Goal: Information Seeking & Learning: Learn about a topic

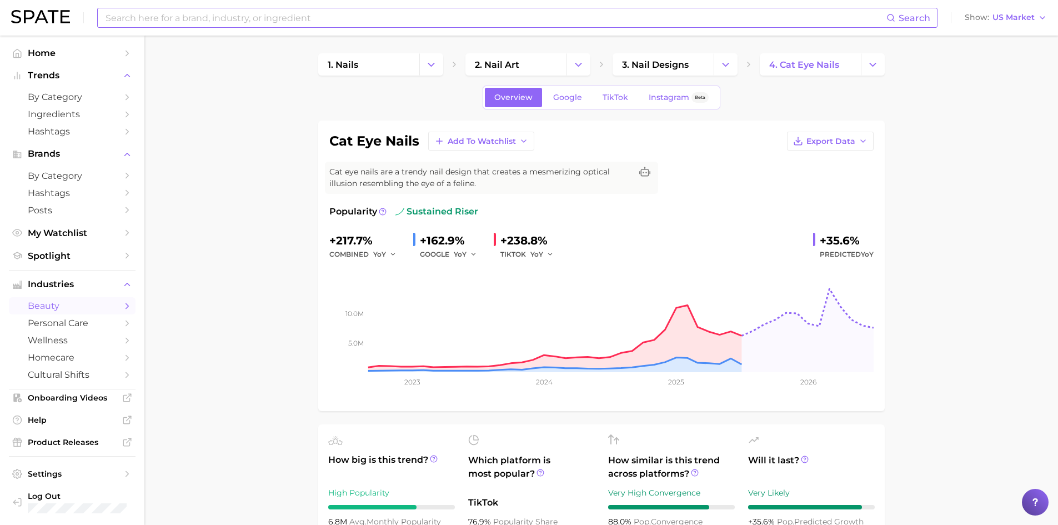
click at [745, 17] on input at bounding box center [495, 17] width 782 height 19
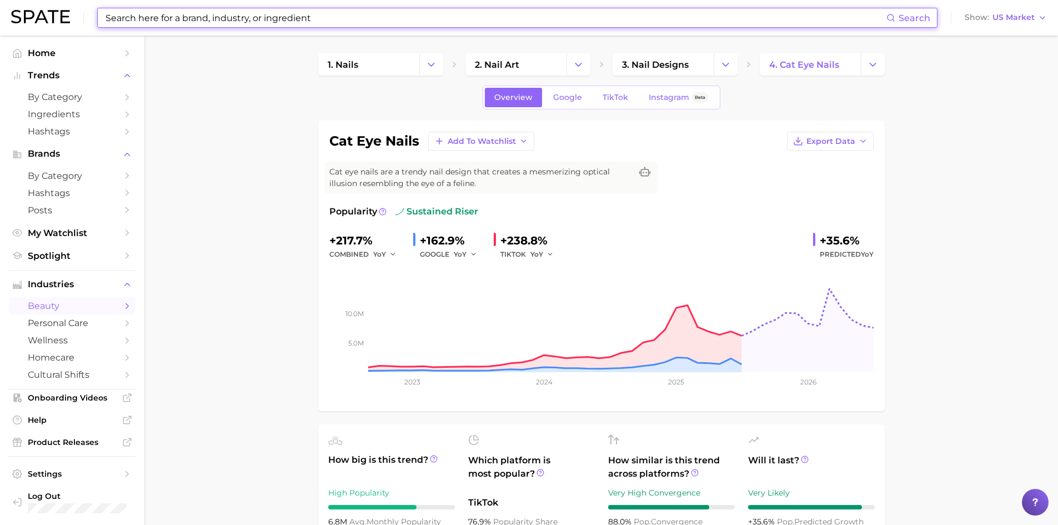
click at [745, 17] on input at bounding box center [495, 17] width 782 height 19
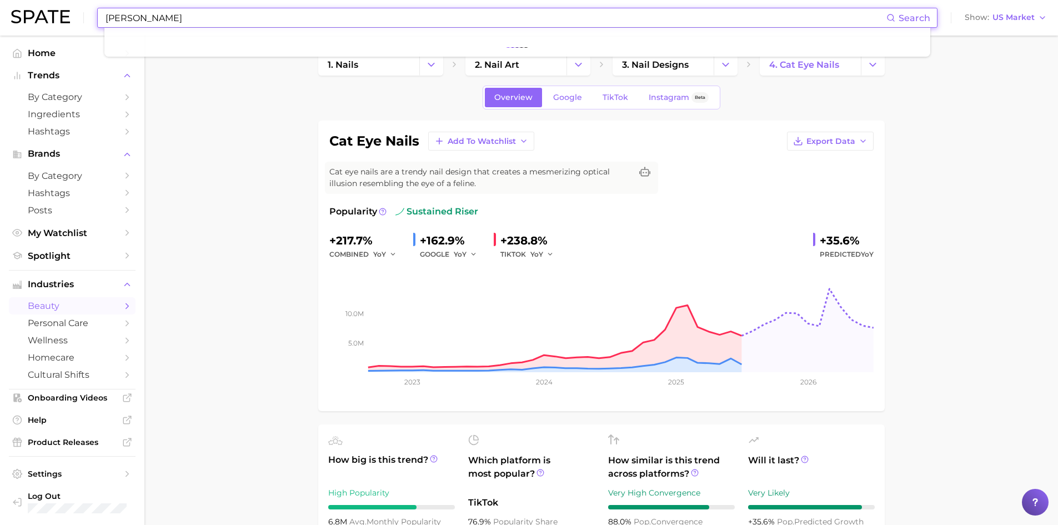
type input "[PERSON_NAME]"
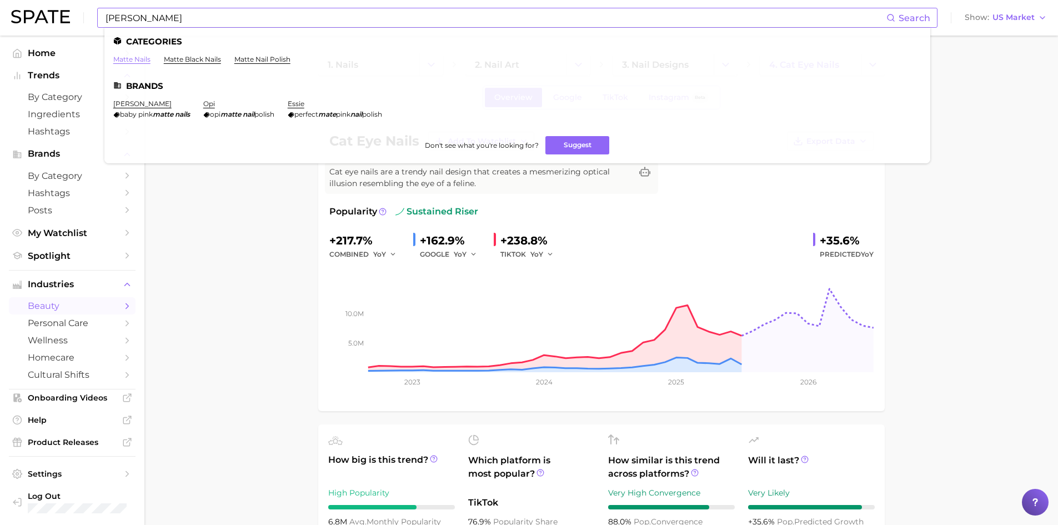
click at [143, 62] on link "matte nails" at bounding box center [131, 59] width 37 height 8
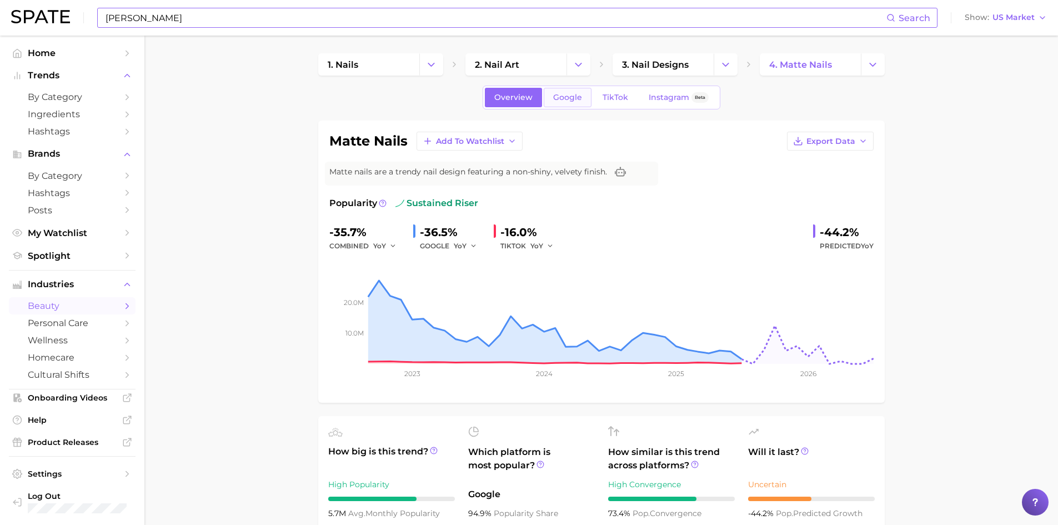
click at [557, 93] on span "Google" at bounding box center [567, 97] width 29 height 9
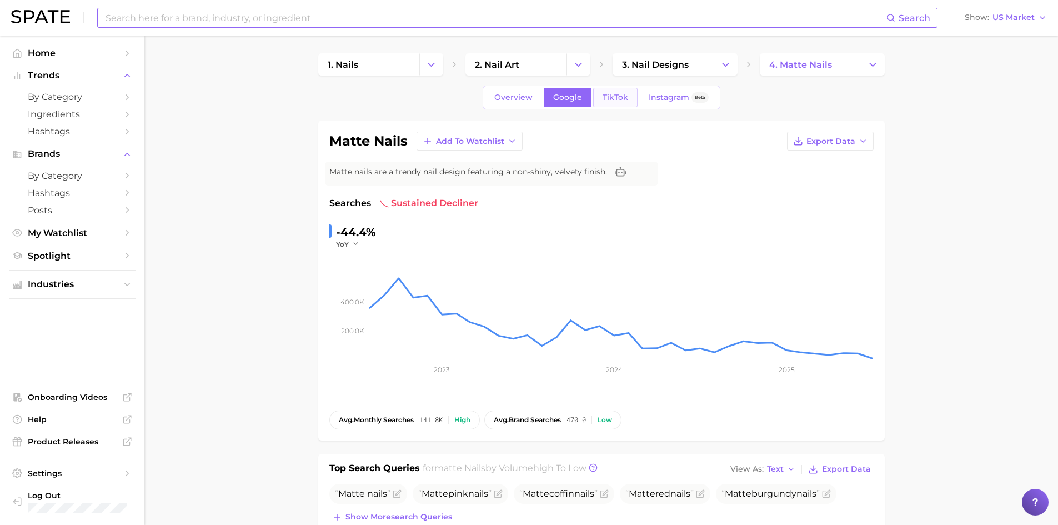
click at [613, 100] on span "TikTok" at bounding box center [616, 97] width 26 height 9
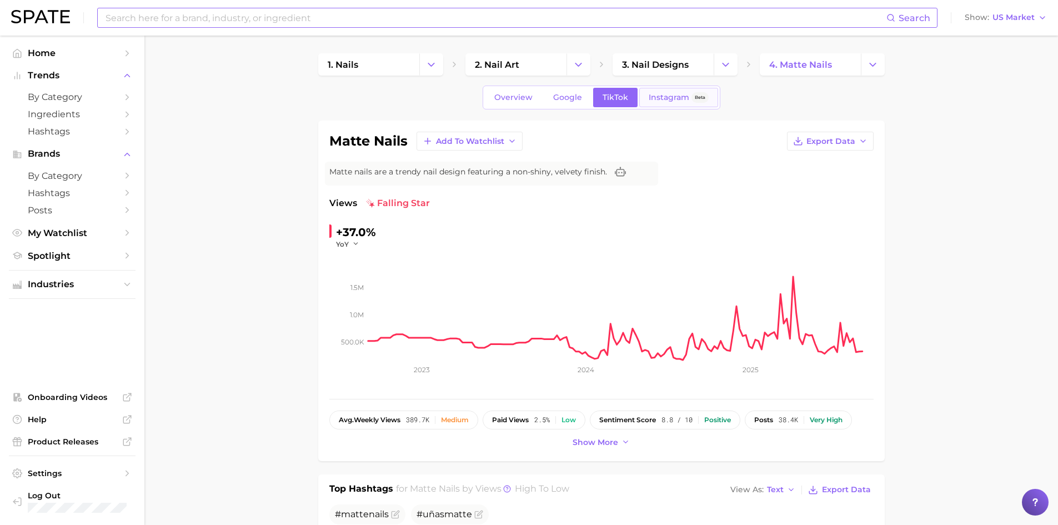
click at [659, 102] on link "Instagram Beta" at bounding box center [678, 97] width 79 height 19
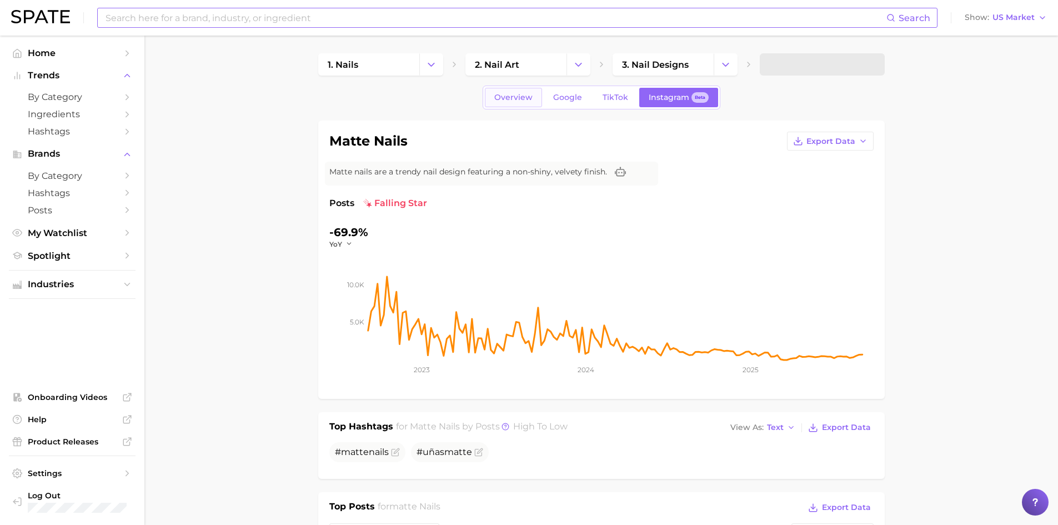
click at [533, 102] on link "Overview" at bounding box center [513, 97] width 57 height 19
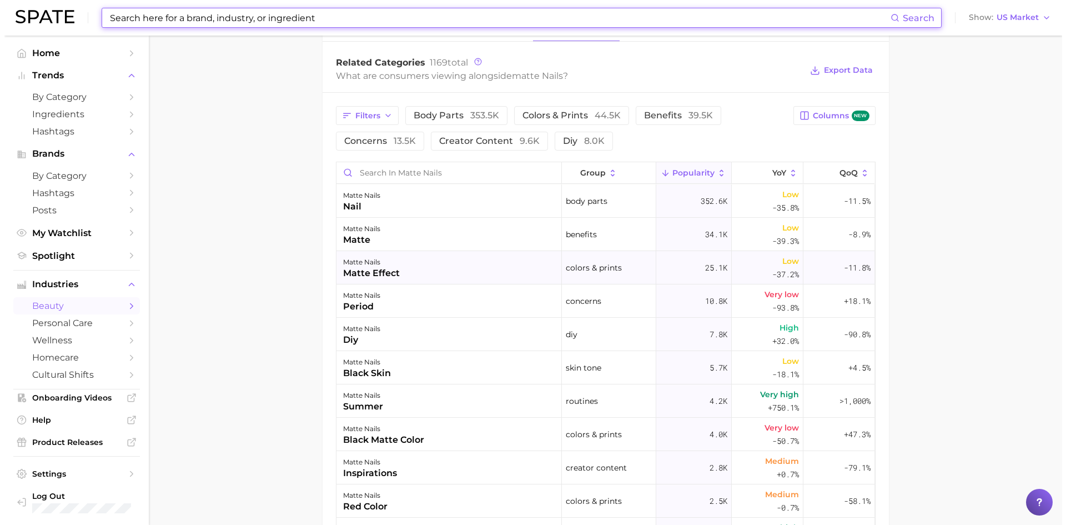
scroll to position [555, 0]
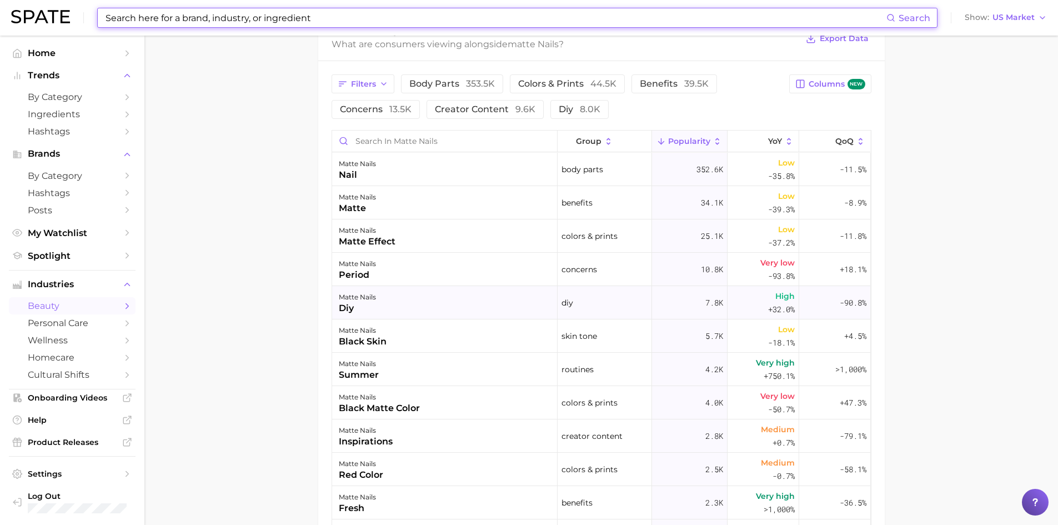
click at [405, 297] on div "matte nails diy" at bounding box center [444, 302] width 225 height 33
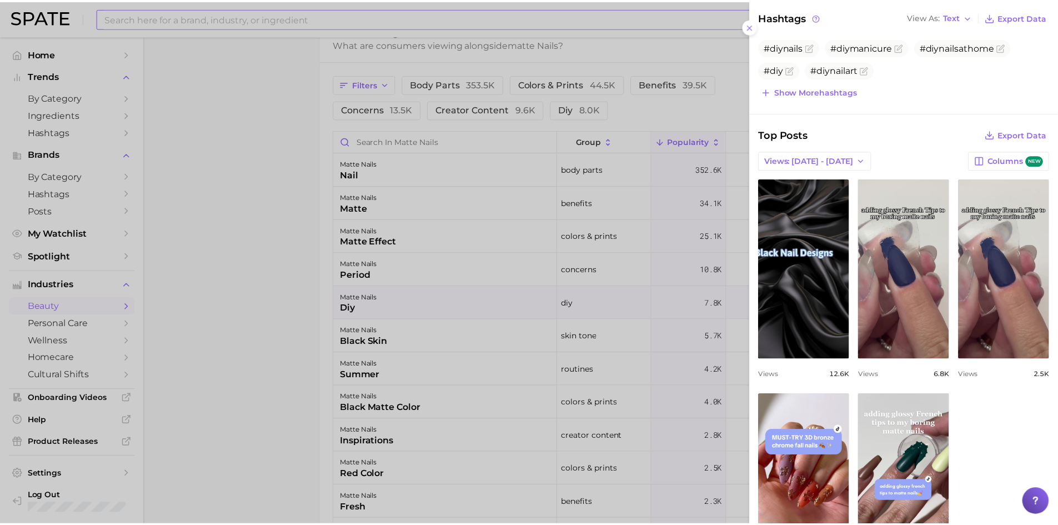
scroll to position [278, 0]
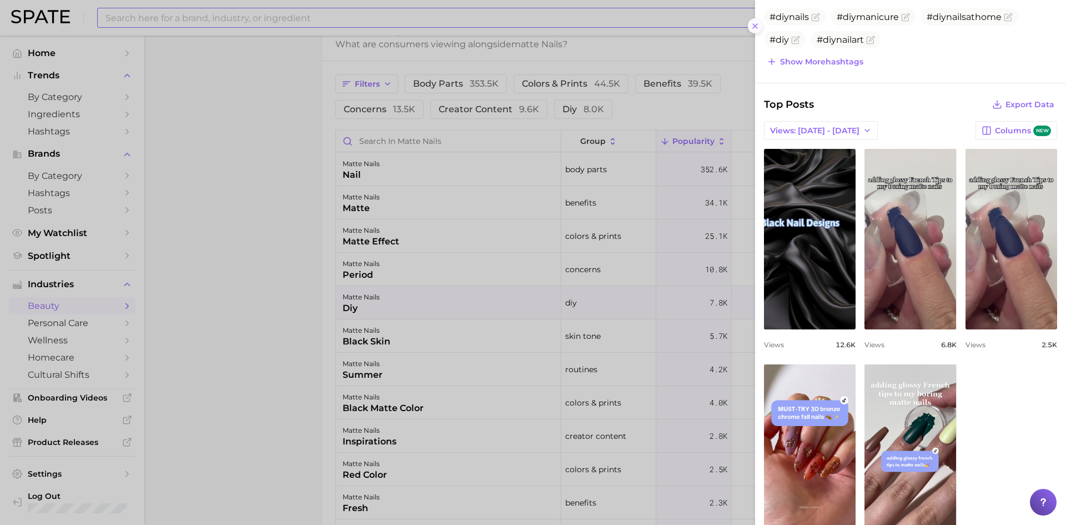
click at [750, 28] on button at bounding box center [755, 25] width 15 height 15
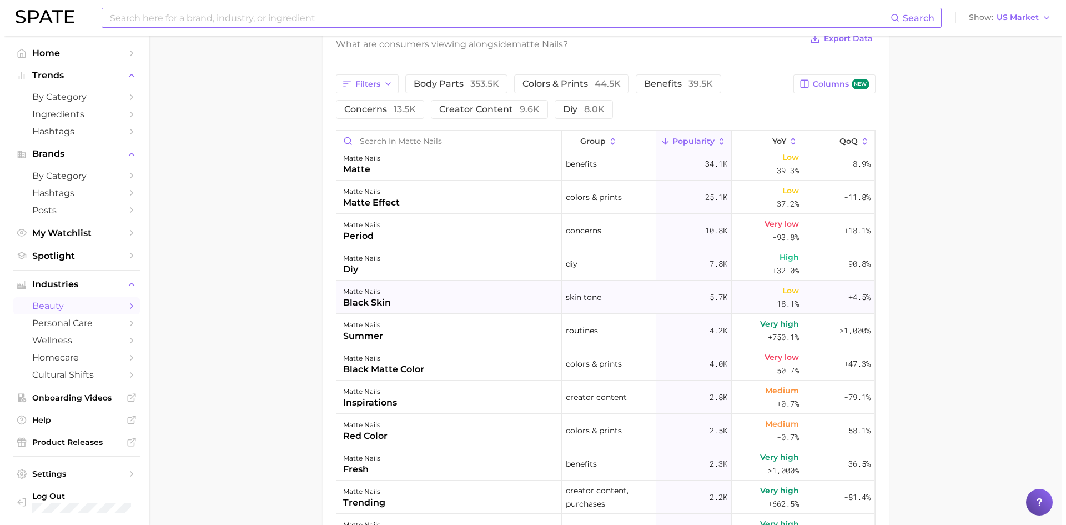
scroll to position [56, 0]
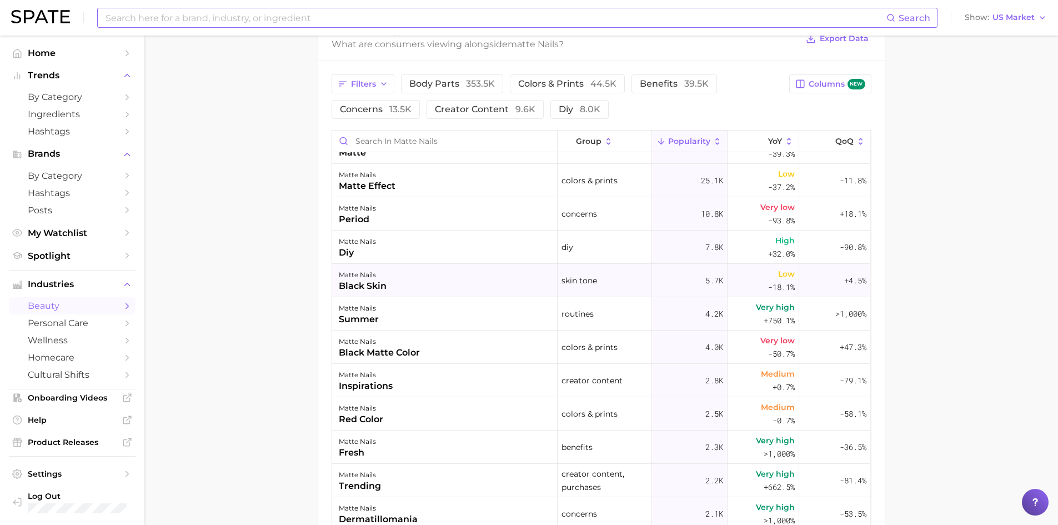
click at [449, 277] on div "matte nails black skin" at bounding box center [444, 280] width 225 height 33
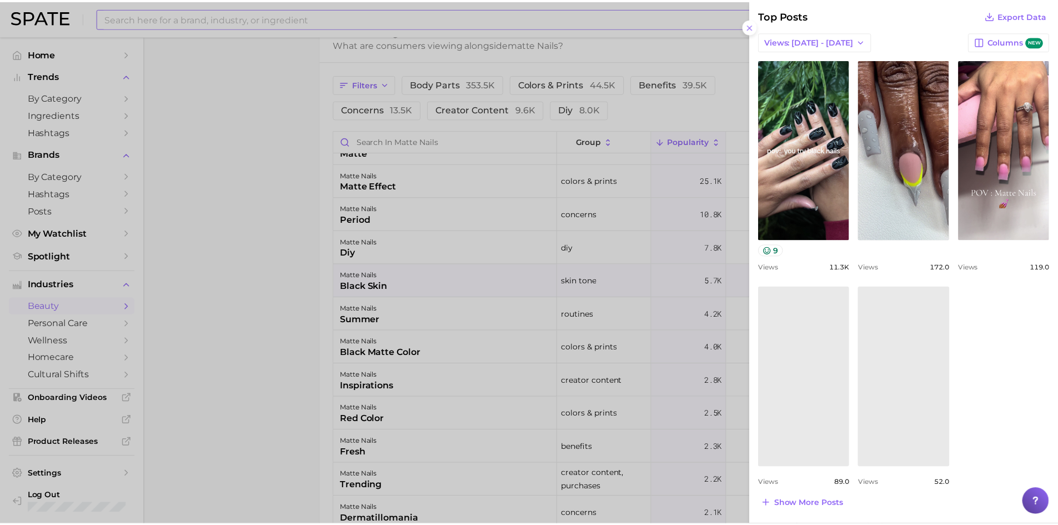
scroll to position [305, 0]
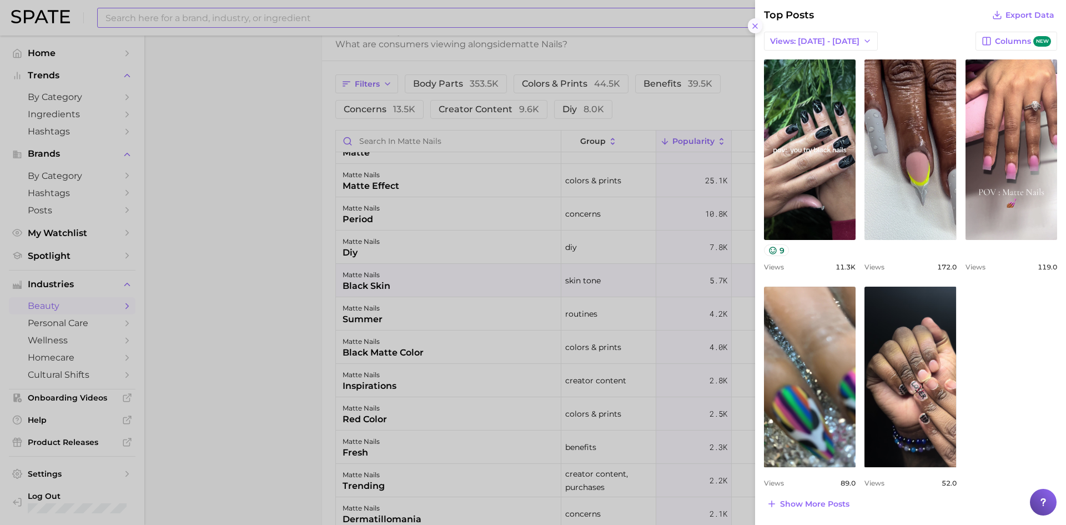
click at [754, 24] on line at bounding box center [755, 26] width 4 height 4
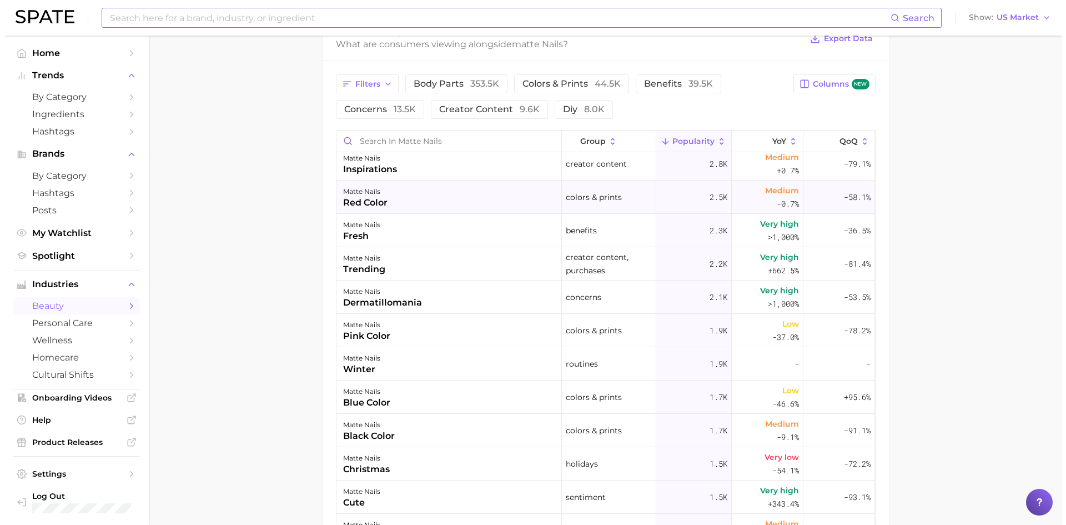
scroll to position [278, 0]
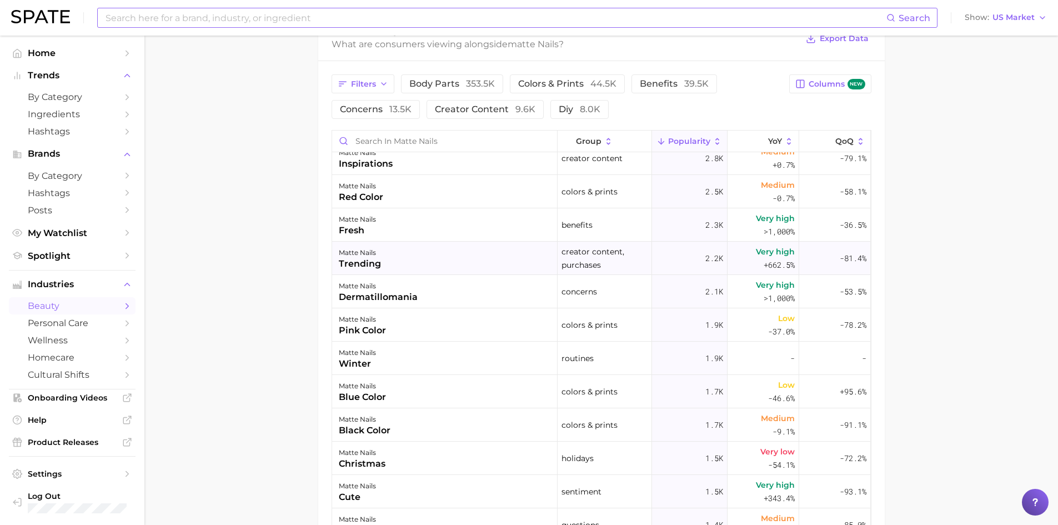
click at [452, 257] on div "matte nails trending" at bounding box center [444, 258] width 225 height 33
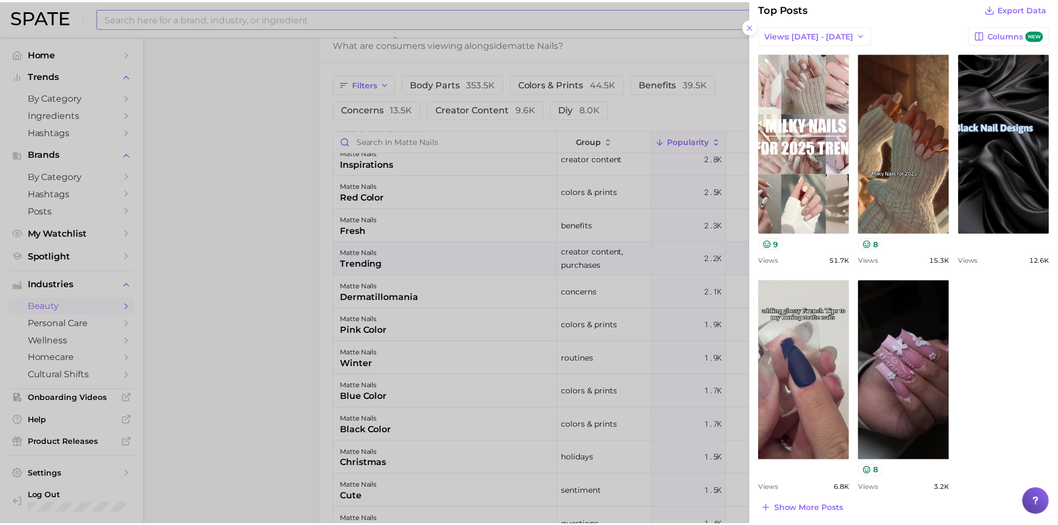
scroll to position [355, 0]
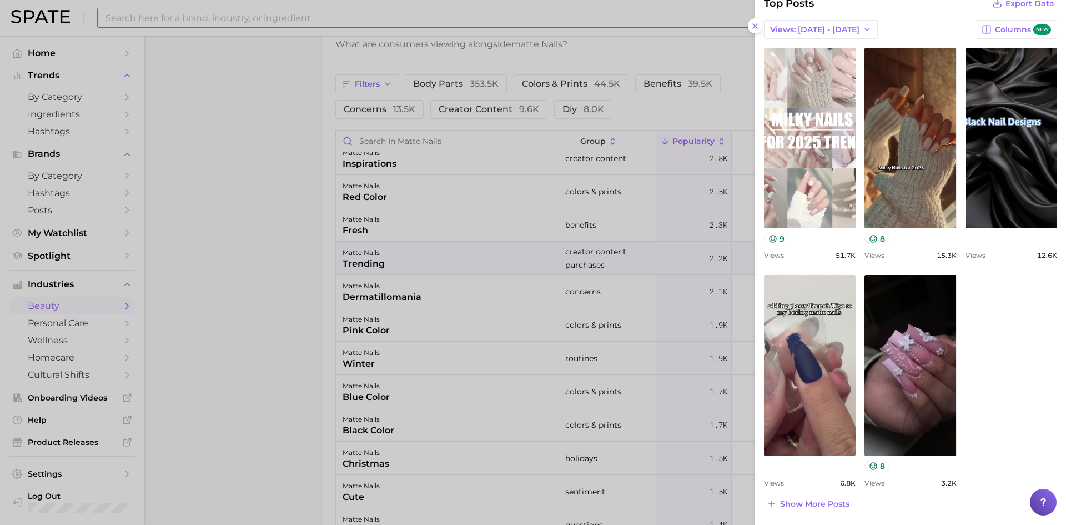
click at [795, 104] on link "view post on TikTok" at bounding box center [810, 138] width 92 height 180
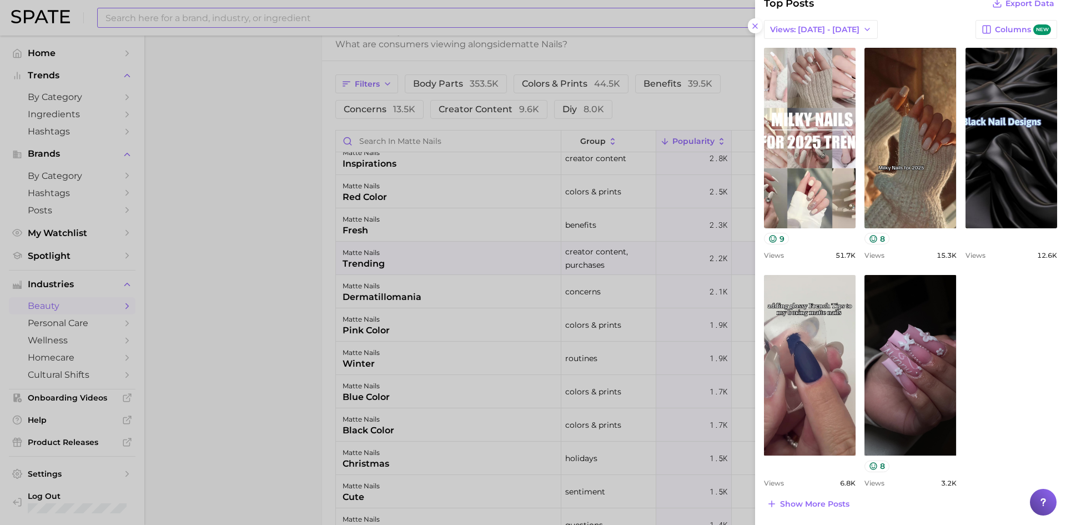
click at [302, 195] on div at bounding box center [533, 262] width 1066 height 525
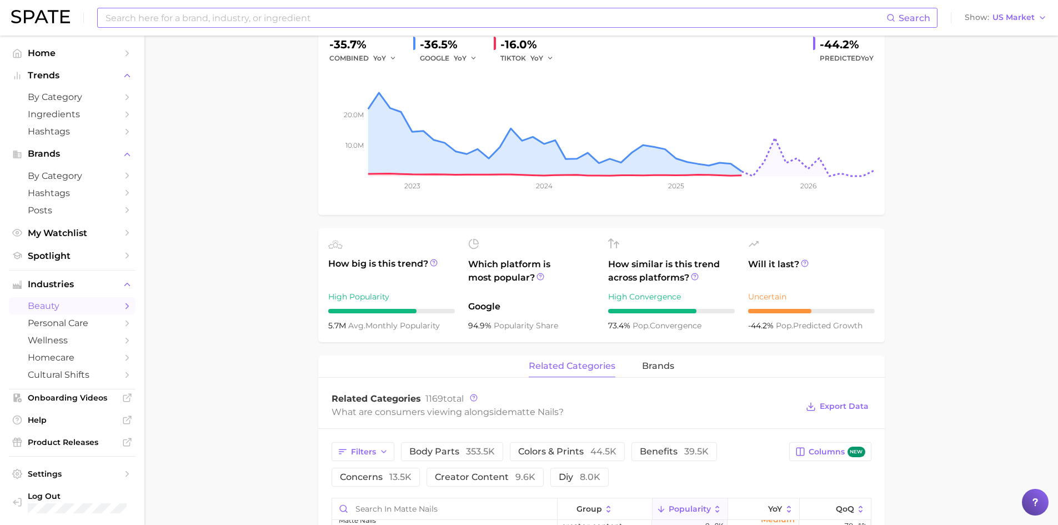
scroll to position [0, 0]
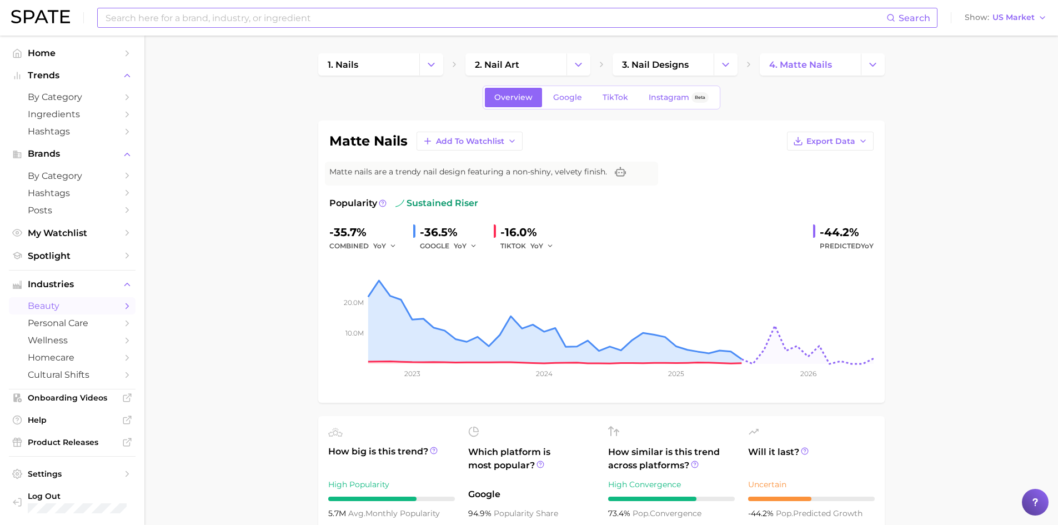
click at [298, 19] on input at bounding box center [495, 17] width 782 height 19
type input "nail 2025"
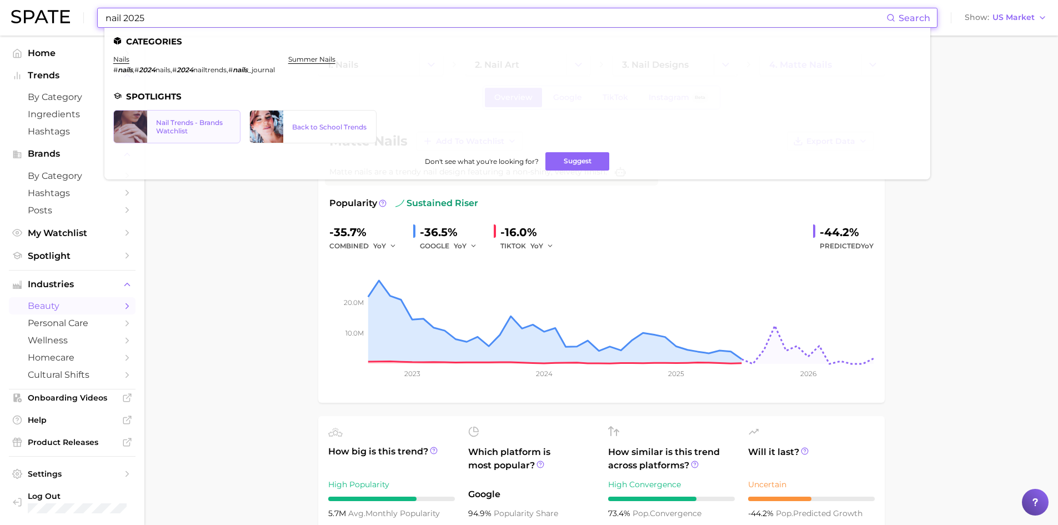
click at [213, 126] on div "Nail Trends - Brands Watchlist" at bounding box center [193, 126] width 75 height 17
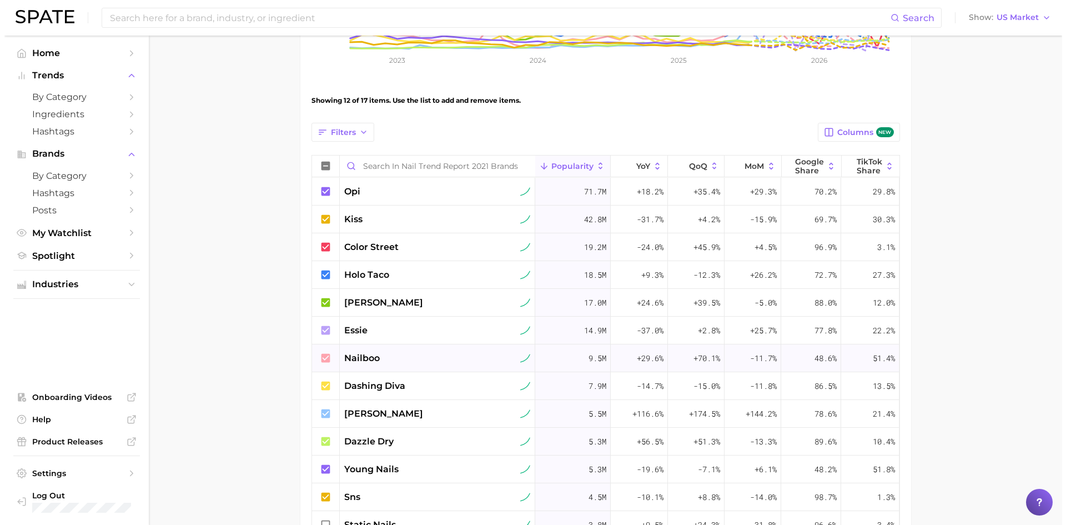
scroll to position [355, 0]
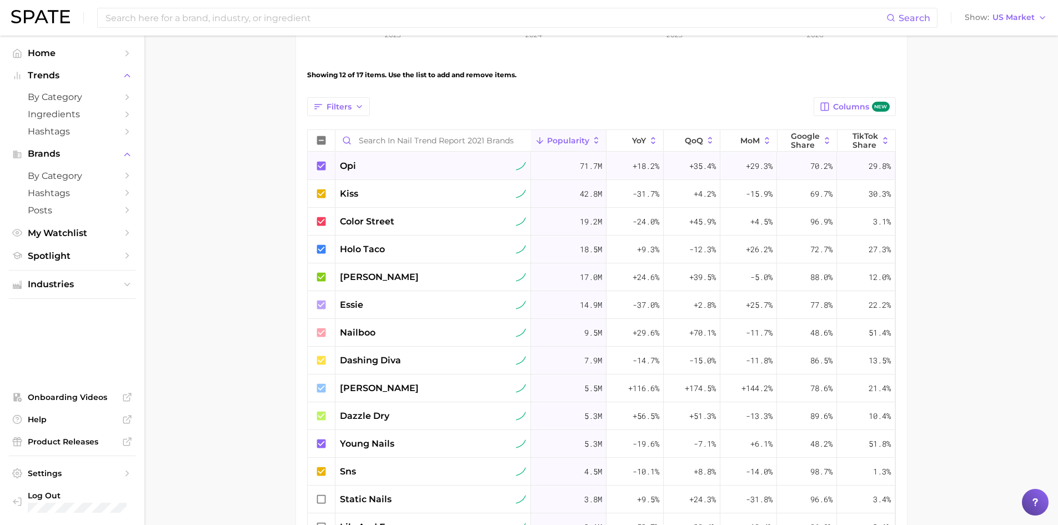
click at [423, 171] on div "opi" at bounding box center [433, 165] width 187 height 13
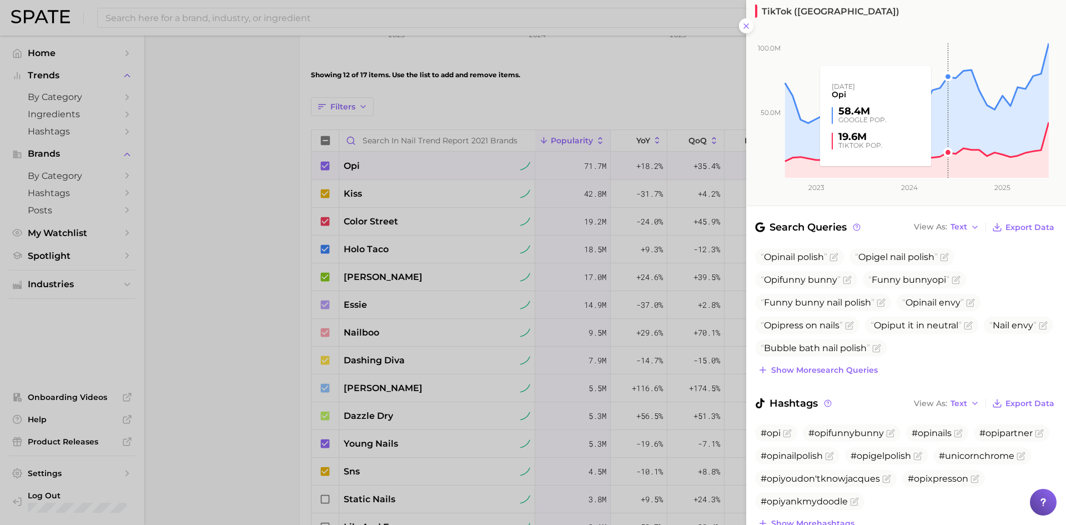
scroll to position [152, 0]
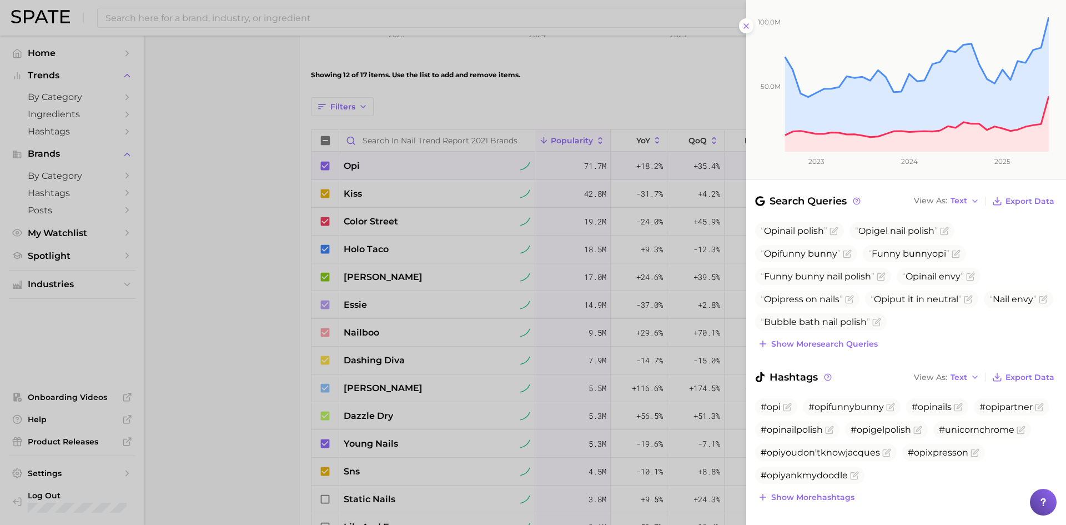
click at [400, 205] on div at bounding box center [533, 262] width 1066 height 525
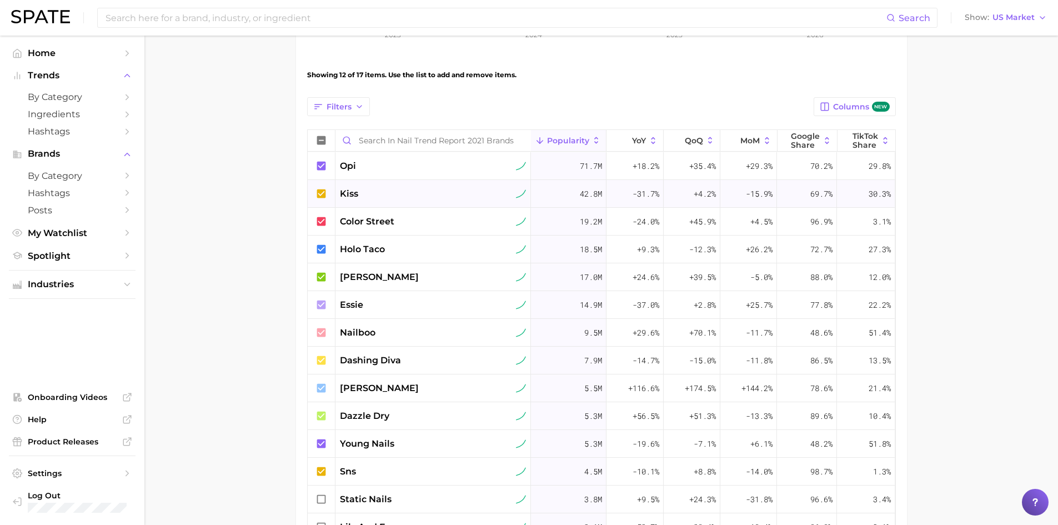
click at [392, 195] on div "kiss" at bounding box center [433, 193] width 187 height 13
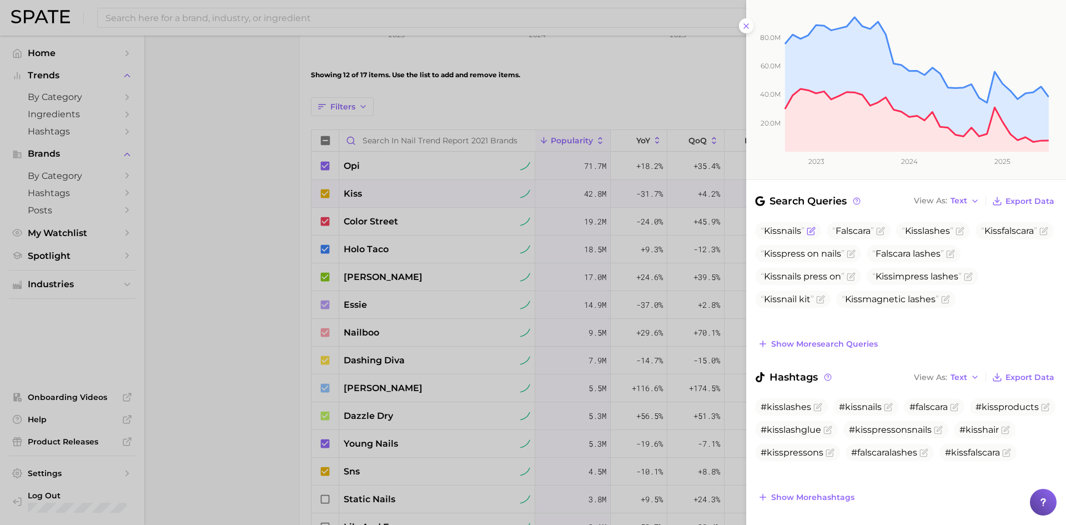
click at [782, 225] on span "Kiss nails" at bounding box center [783, 230] width 44 height 11
click at [790, 225] on span "Kiss nails" at bounding box center [783, 230] width 44 height 11
click at [813, 227] on icon "Flag as miscategorized or irrelevant" at bounding box center [811, 231] width 9 height 9
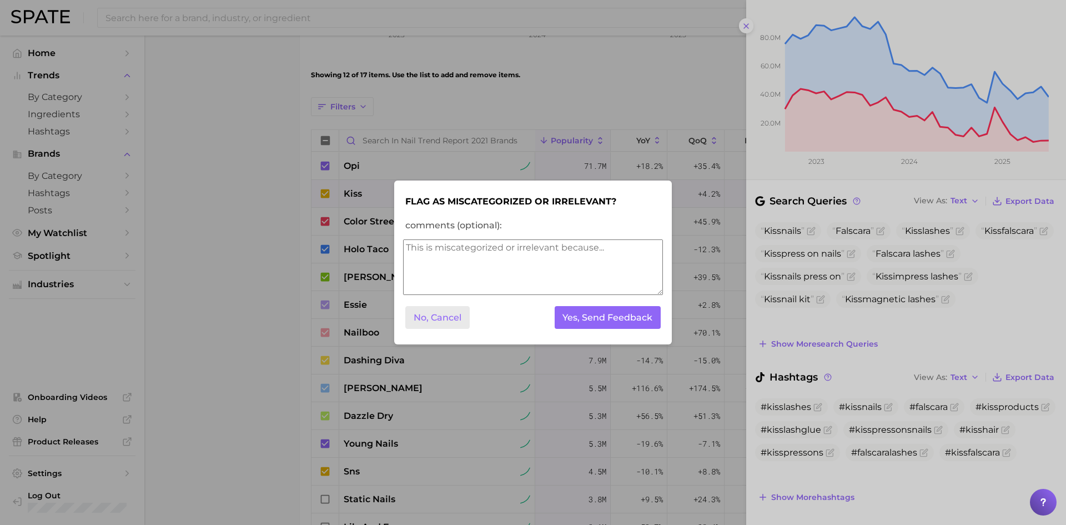
click at [455, 321] on button "No, Cancel" at bounding box center [437, 317] width 64 height 23
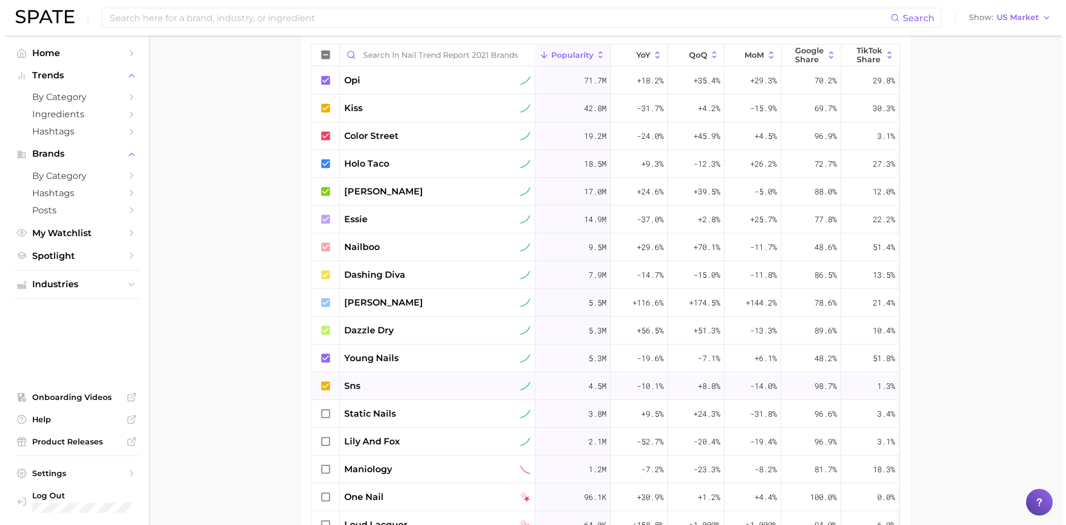
scroll to position [550, 0]
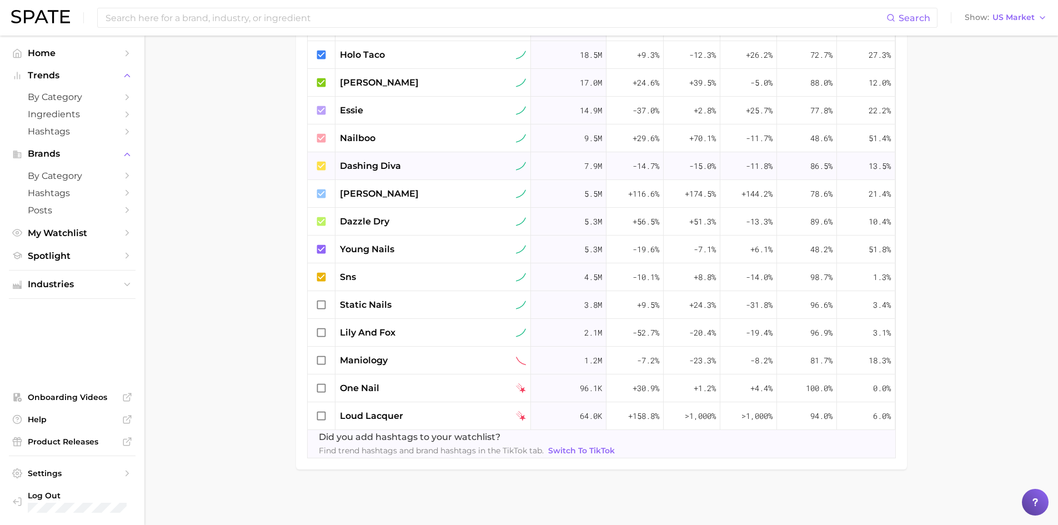
click at [413, 168] on div "dashing diva" at bounding box center [433, 165] width 187 height 13
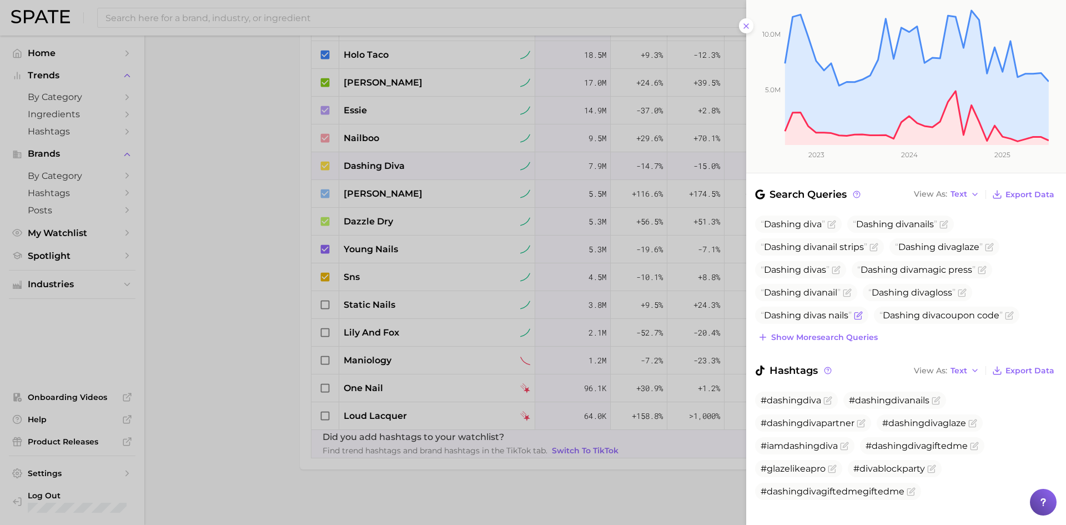
scroll to position [159, 0]
click at [877, 394] on span "#dashingdivanails" at bounding box center [889, 399] width 81 height 11
click at [928, 394] on span "#dashingdivanails" at bounding box center [889, 399] width 81 height 11
click at [886, 394] on span "#dashingdivanails" at bounding box center [889, 399] width 81 height 11
click at [194, 247] on div at bounding box center [533, 262] width 1066 height 525
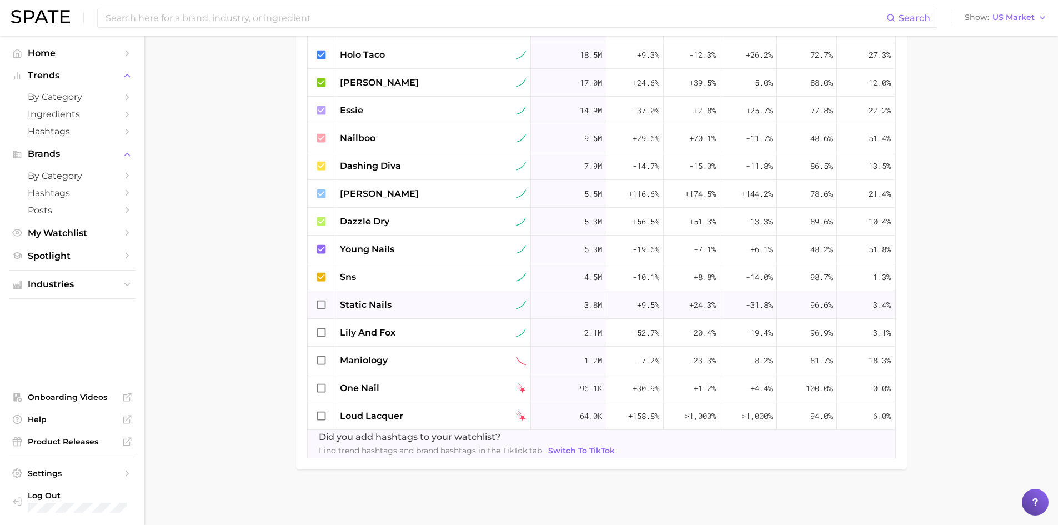
click at [414, 298] on div "static nails" at bounding box center [433, 304] width 187 height 13
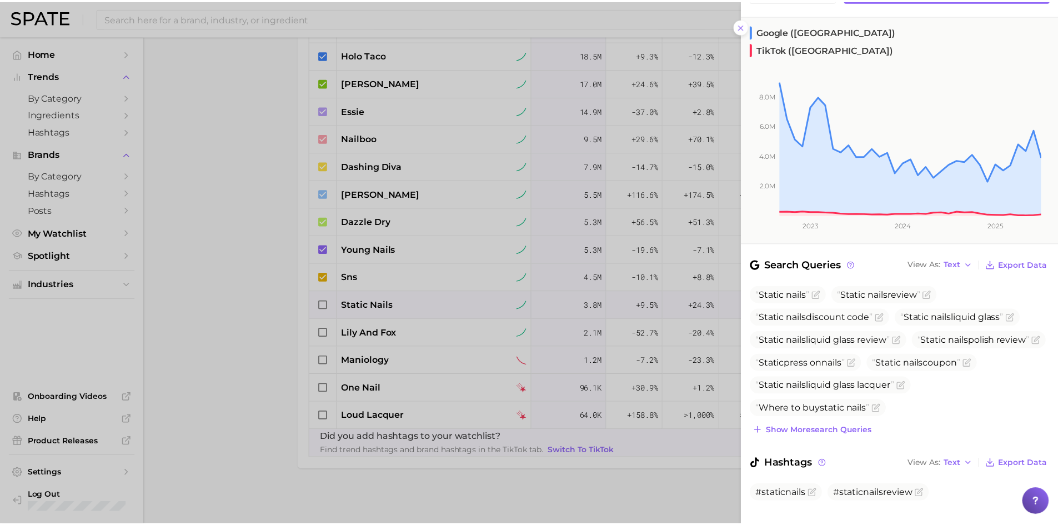
scroll to position [91, 0]
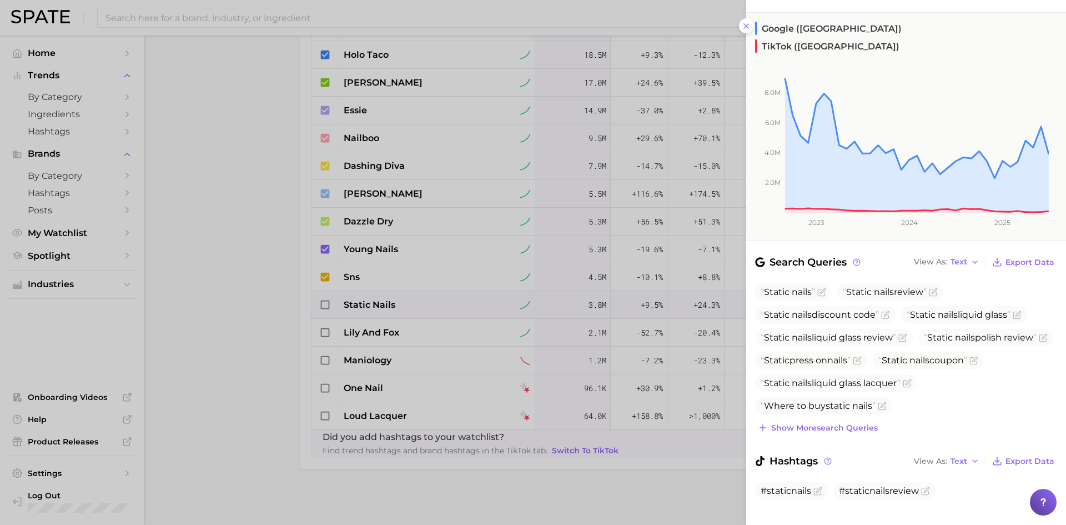
click at [263, 278] on div at bounding box center [533, 262] width 1066 height 525
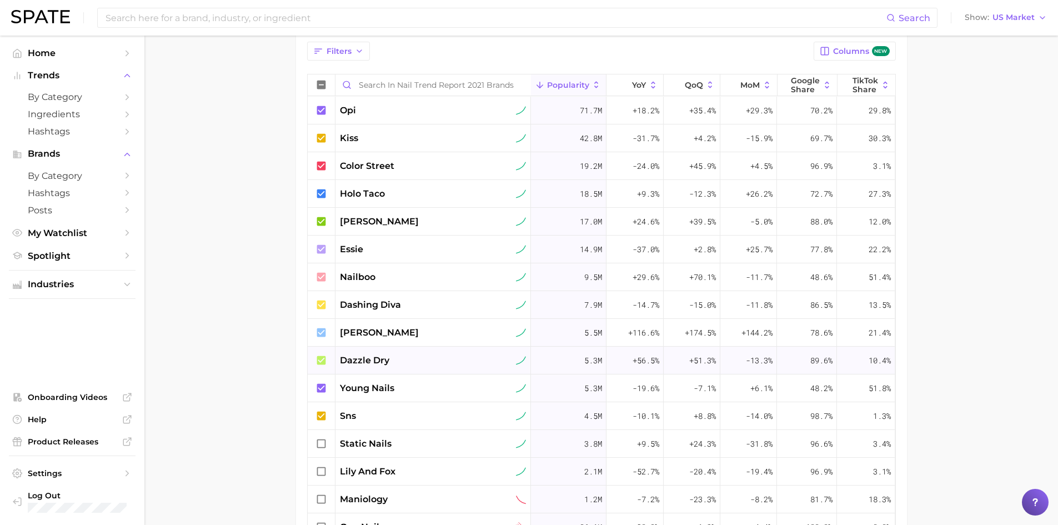
scroll to position [383, 0]
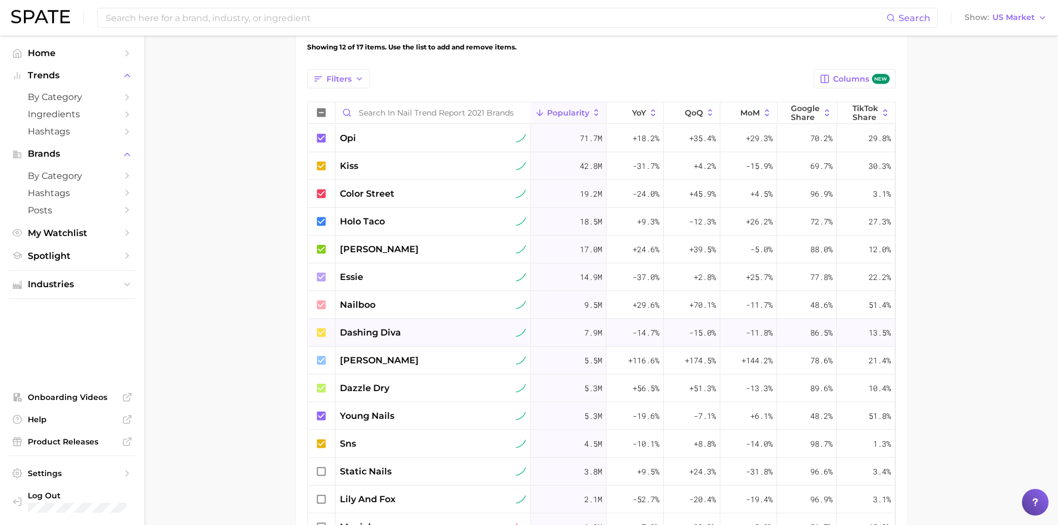
drag, startPoint x: 404, startPoint y: 334, endPoint x: 345, endPoint y: 338, distance: 59.0
click at [345, 338] on div "dashing diva" at bounding box center [433, 332] width 187 height 13
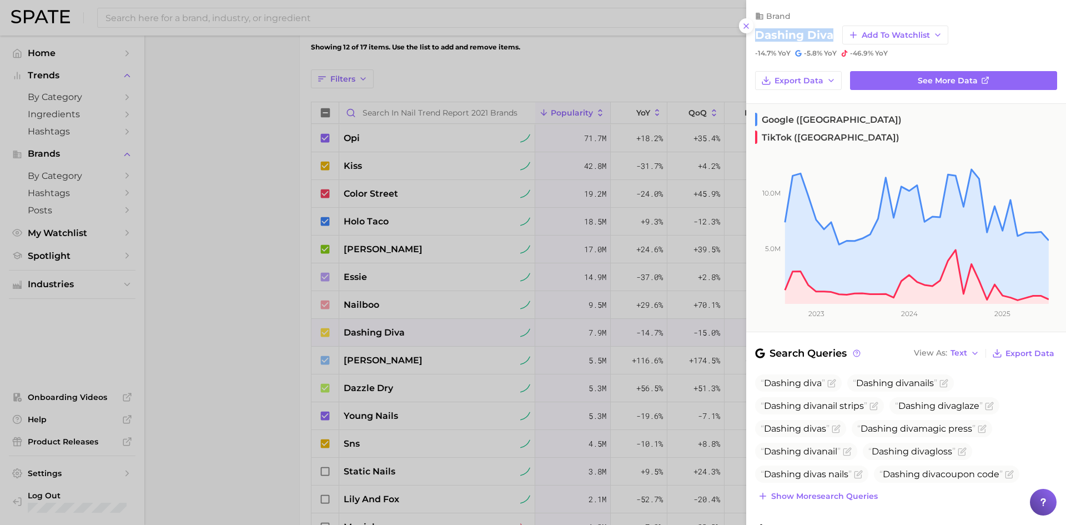
drag, startPoint x: 834, startPoint y: 33, endPoint x: 752, endPoint y: 36, distance: 81.7
click at [752, 36] on div "brand dashing diva Add to Watchlist -14.7% YoY -5.8% YoY -46.9% YoY" at bounding box center [906, 29] width 320 height 58
copy h2 "dashing diva"
click at [290, 110] on div at bounding box center [533, 262] width 1066 height 525
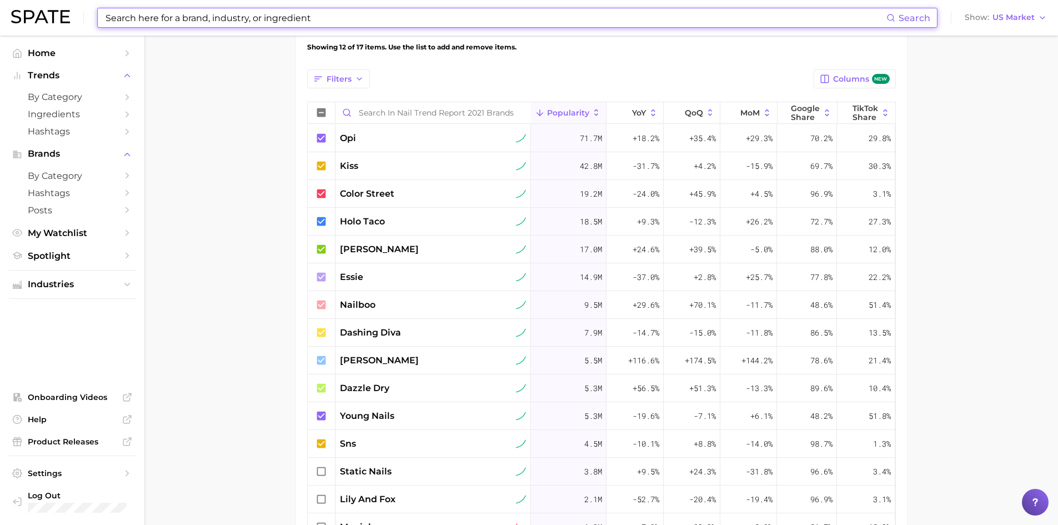
click at [264, 19] on input at bounding box center [495, 17] width 782 height 19
paste input "dashing diva"
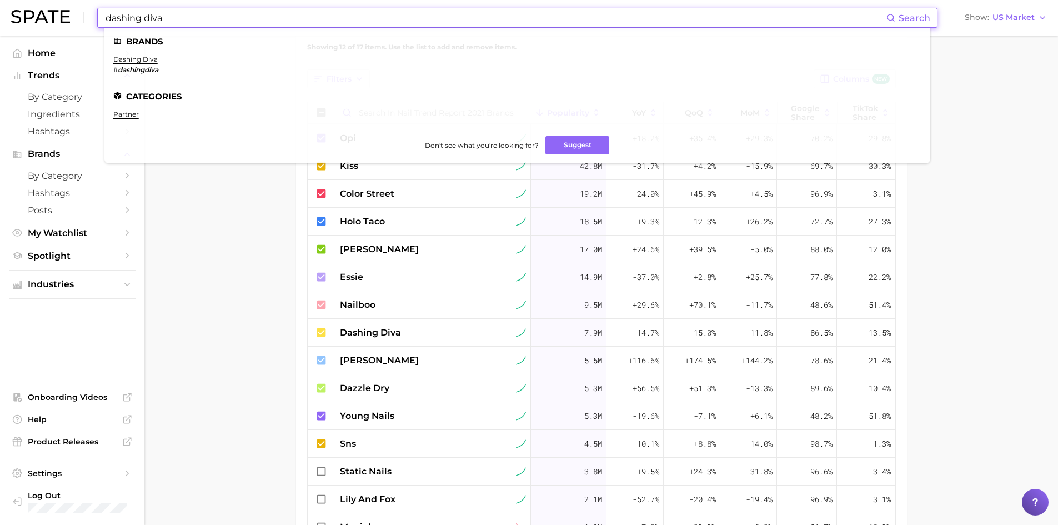
type input "dashing diva"
click at [143, 66] on em "dashingdiva" at bounding box center [138, 70] width 41 height 8
click at [143, 64] on li "dashing diva # dashingdiva" at bounding box center [135, 64] width 45 height 19
click at [145, 54] on ul "Brands dashing diva # dashingdiva Categories partner Don't see what you're look…" at bounding box center [517, 96] width 826 height 136
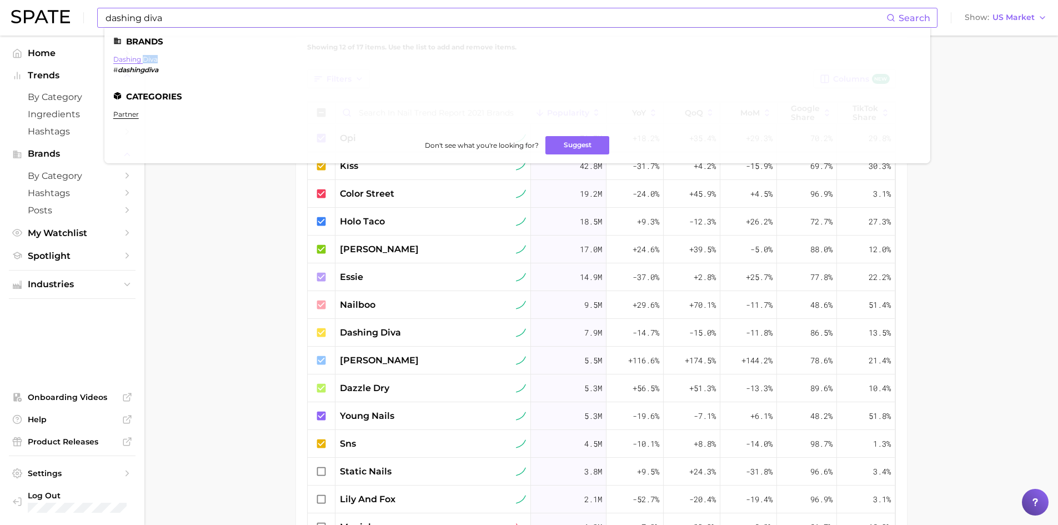
click at [145, 60] on link "dashing diva" at bounding box center [135, 59] width 44 height 8
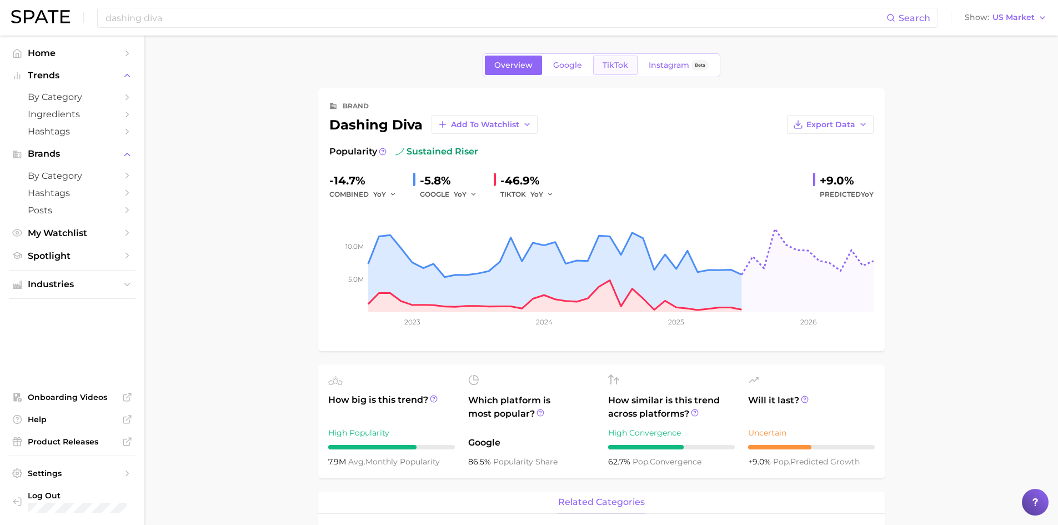
click at [603, 72] on link "TikTok" at bounding box center [615, 65] width 44 height 19
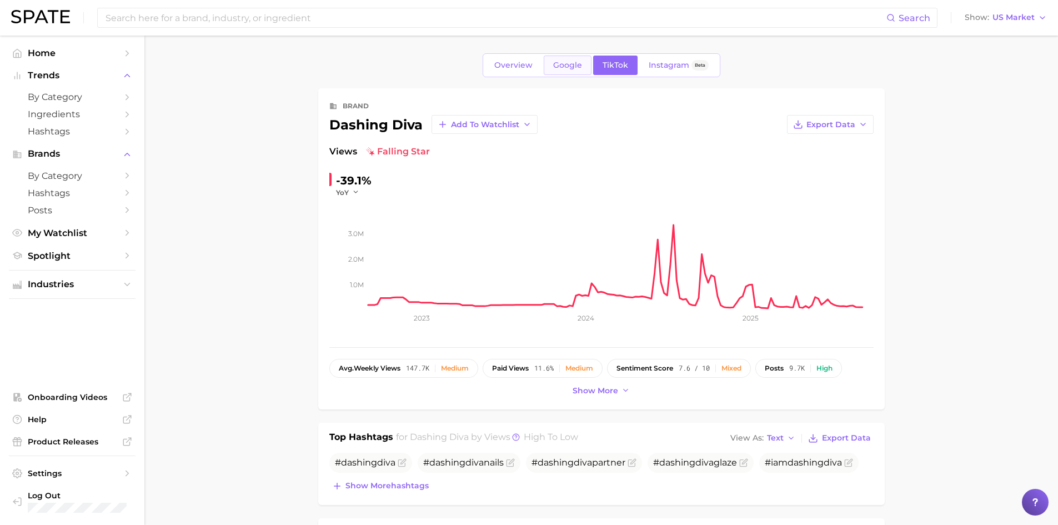
click at [573, 63] on span "Google" at bounding box center [567, 65] width 29 height 9
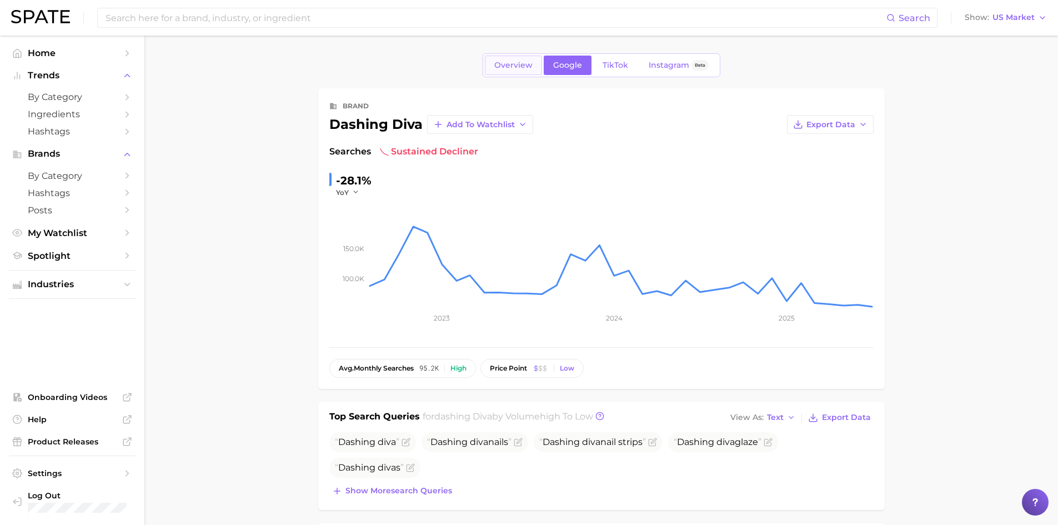
click at [520, 61] on span "Overview" at bounding box center [513, 65] width 38 height 9
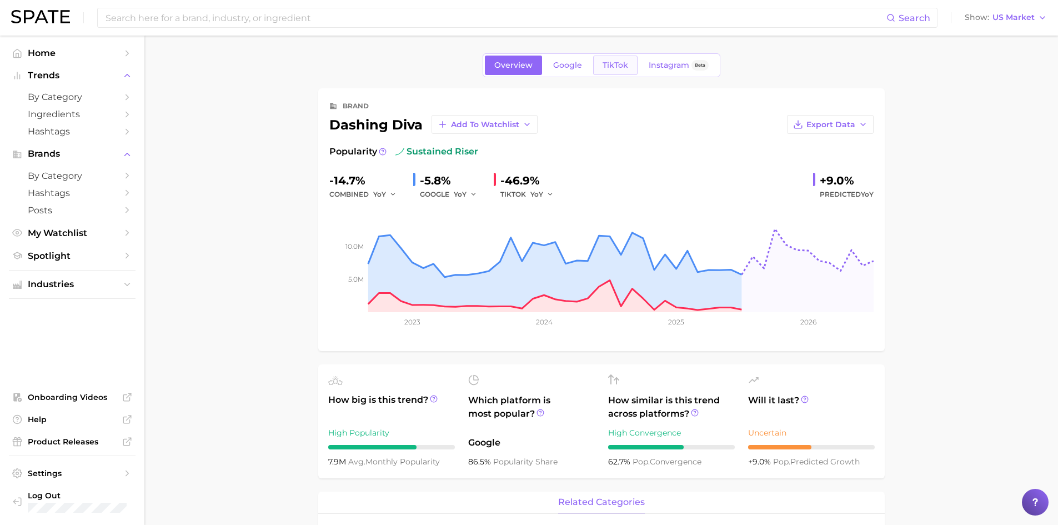
click at [614, 63] on span "TikTok" at bounding box center [616, 65] width 26 height 9
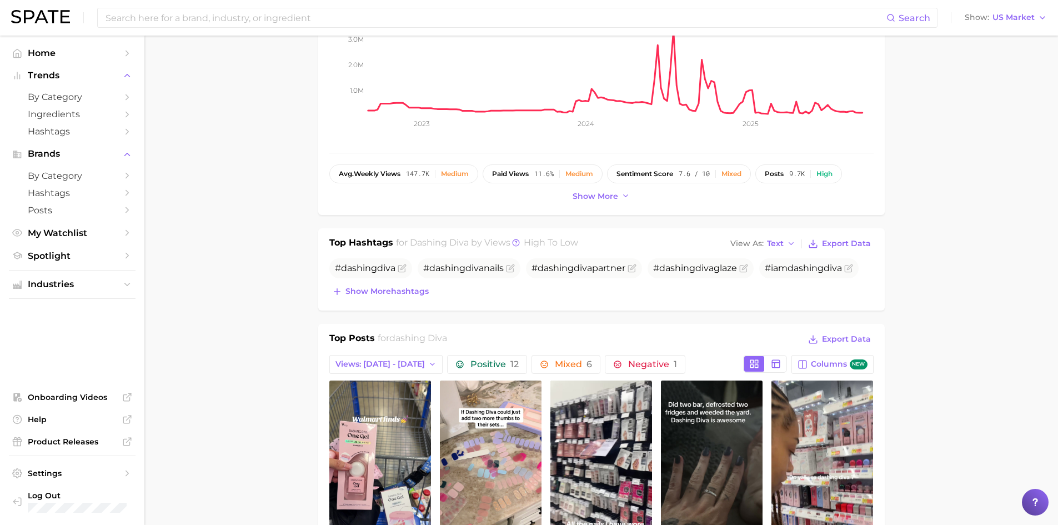
scroll to position [389, 0]
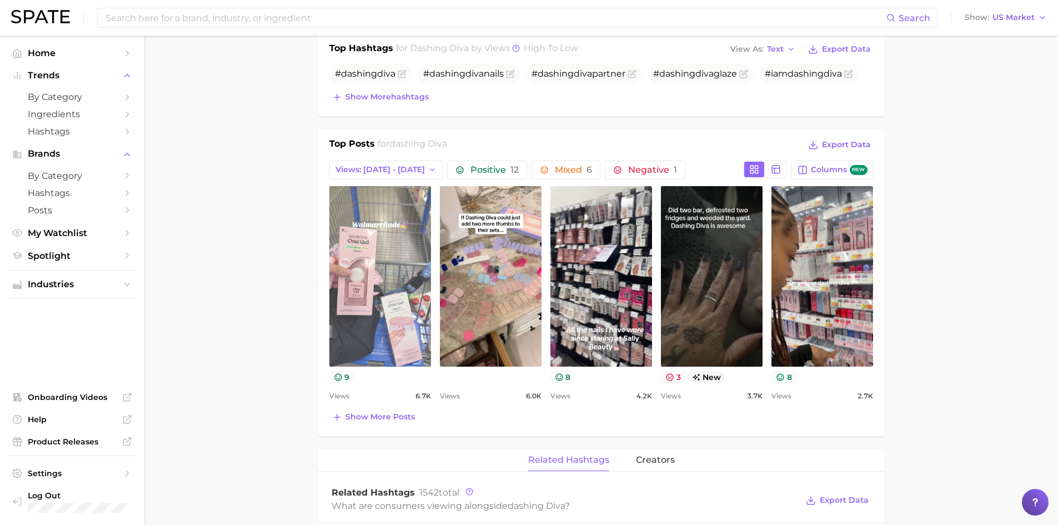
click at [390, 247] on link "view post on TikTok" at bounding box center [380, 276] width 102 height 180
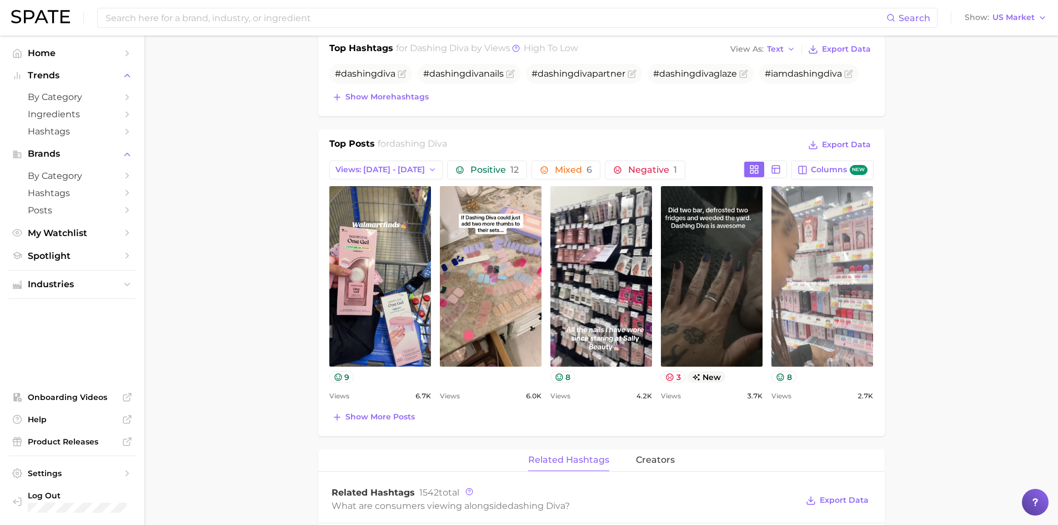
click at [819, 246] on link "view post on TikTok" at bounding box center [822, 276] width 102 height 180
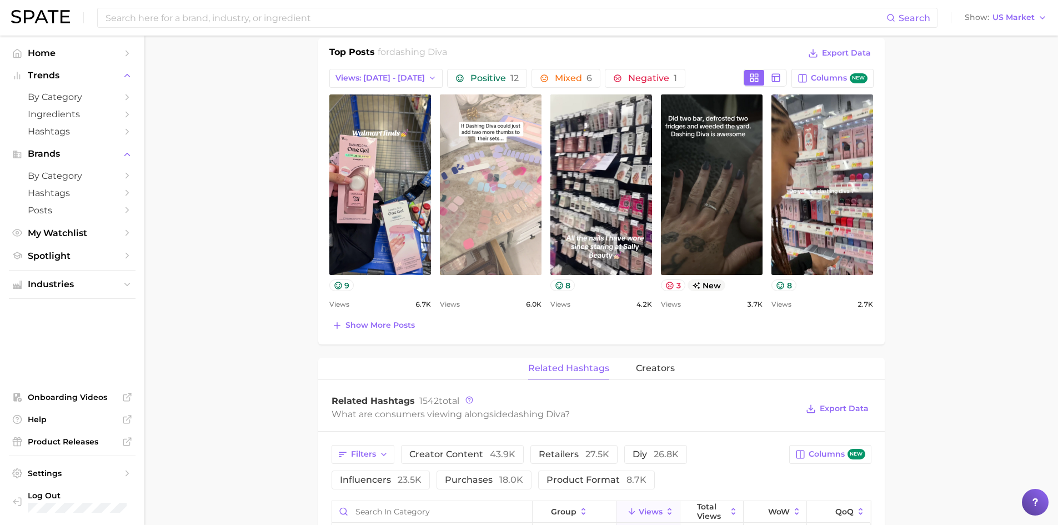
scroll to position [333, 0]
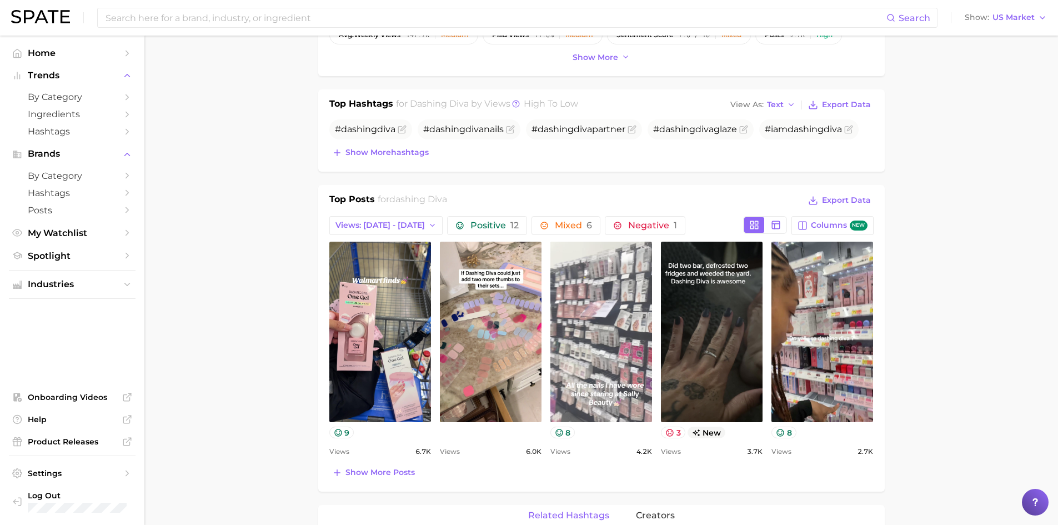
click at [610, 333] on link "view post on TikTok" at bounding box center [601, 332] width 102 height 180
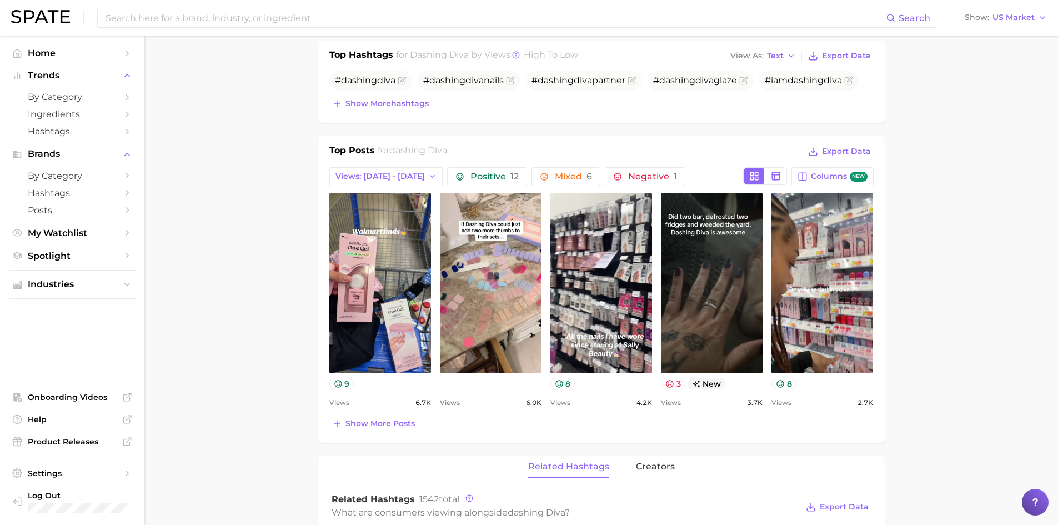
scroll to position [444, 0]
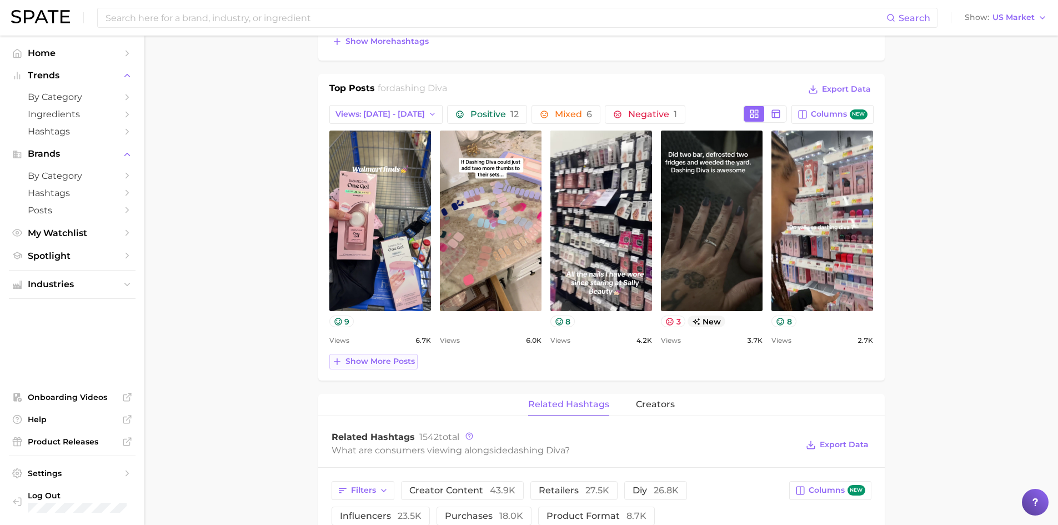
click at [399, 365] on span "Show more posts" at bounding box center [379, 361] width 69 height 9
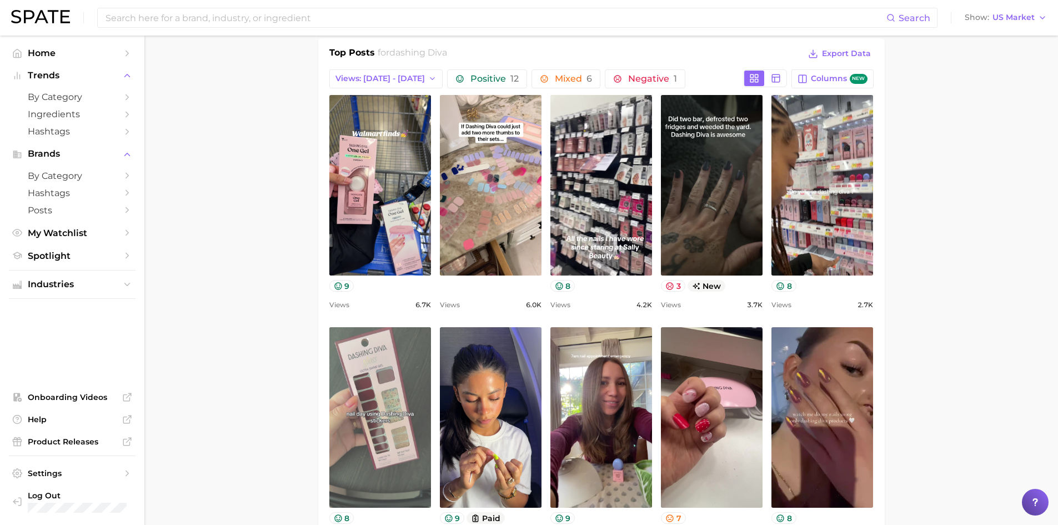
scroll to position [666, 0]
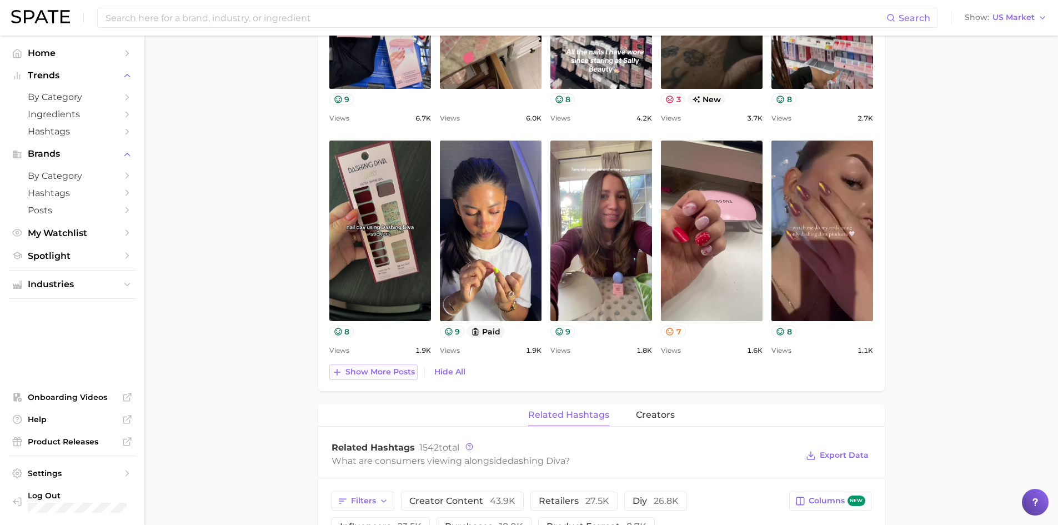
click at [391, 373] on span "Show more posts" at bounding box center [379, 371] width 69 height 9
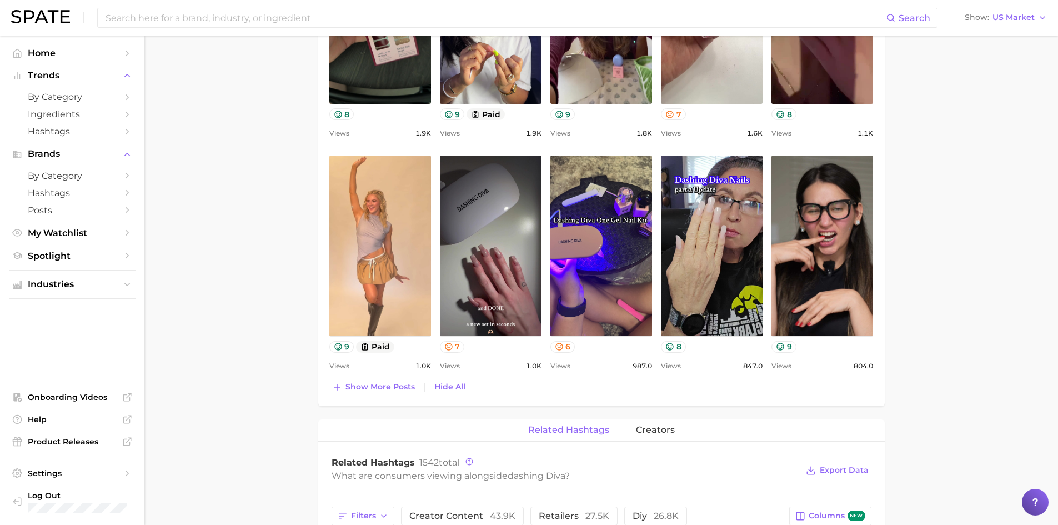
scroll to position [1000, 0]
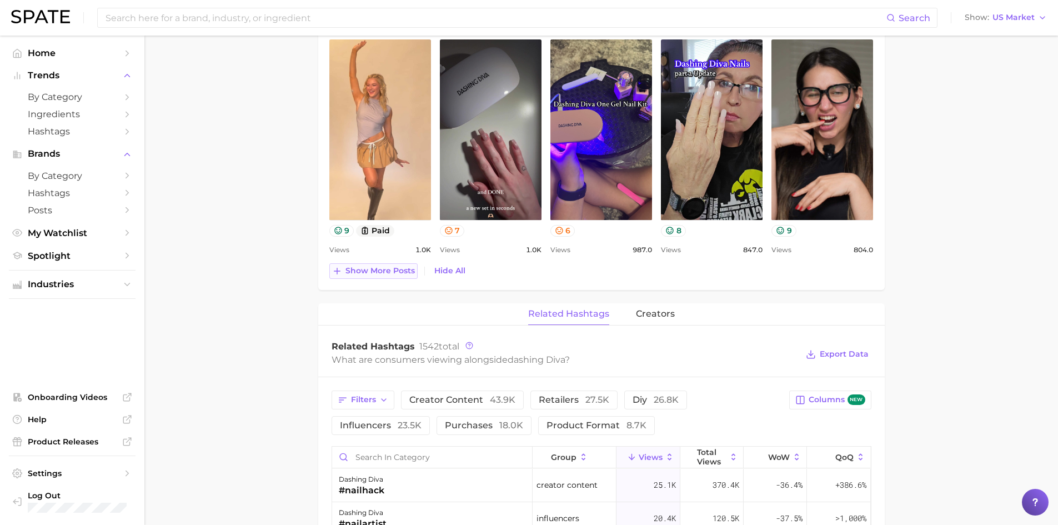
click at [375, 270] on span "Show more posts" at bounding box center [379, 270] width 69 height 9
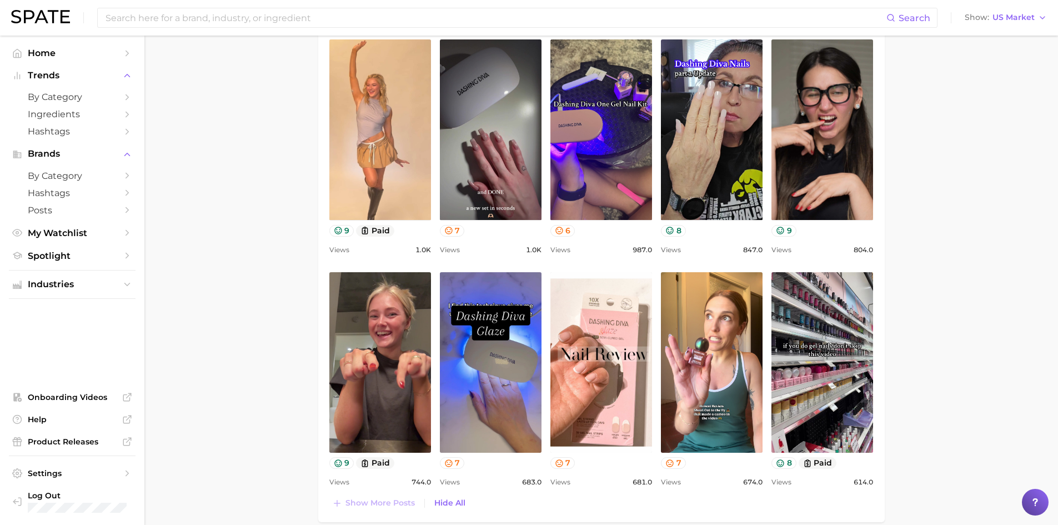
scroll to position [0, 0]
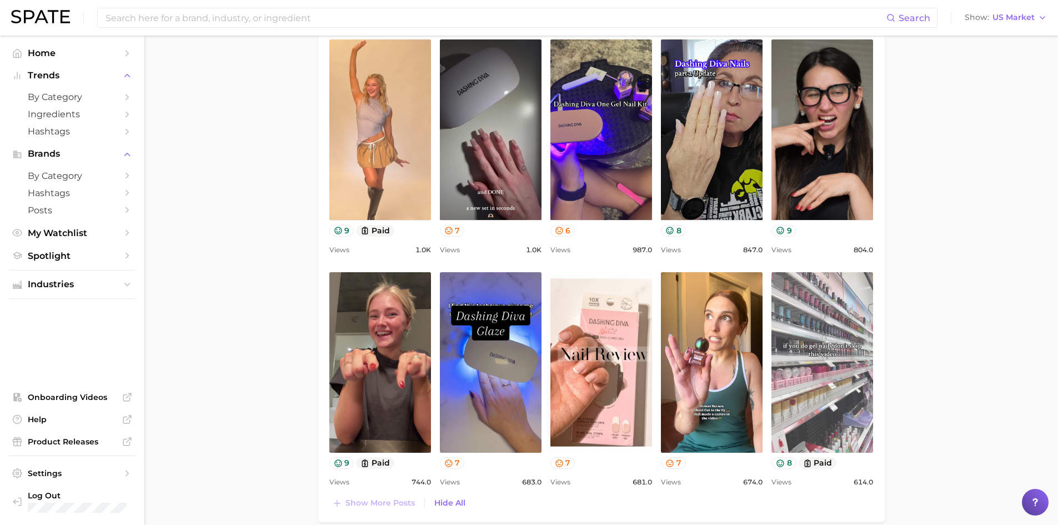
click at [789, 333] on link "view post on TikTok" at bounding box center [822, 362] width 102 height 180
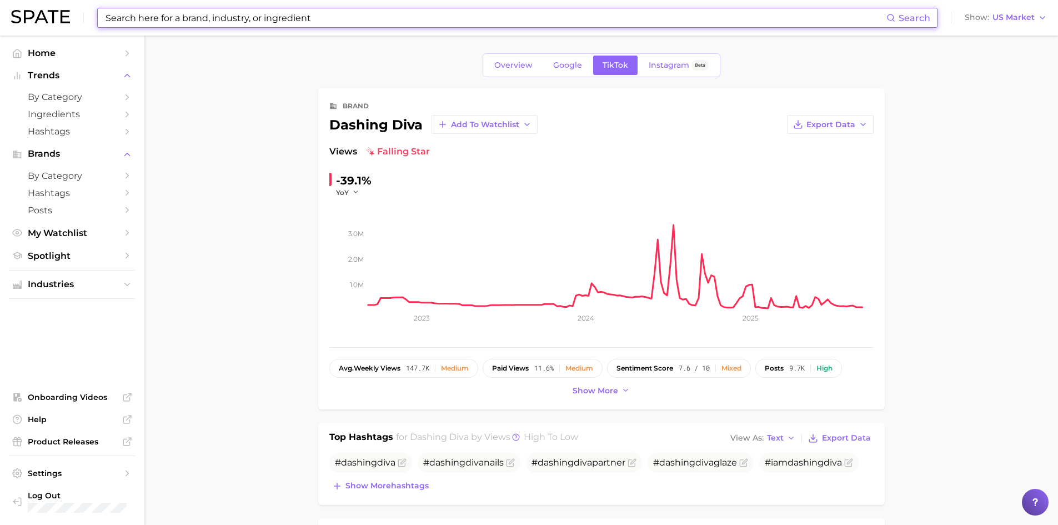
click at [256, 20] on input at bounding box center [495, 17] width 782 height 19
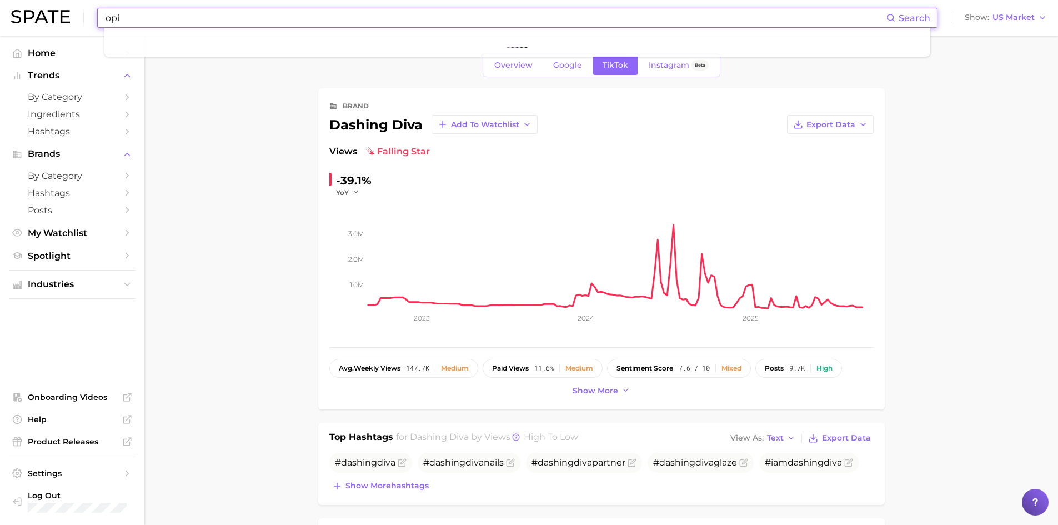
type input "opi"
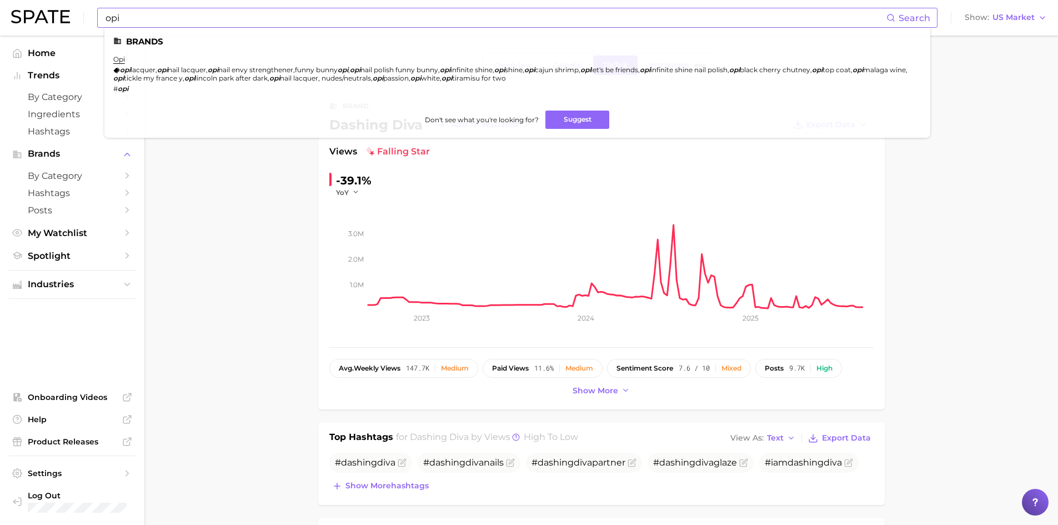
click at [124, 64] on li "opi opi lacquer , opi nail lacquer , opi nail envy strengthener , funny bunny o…" at bounding box center [510, 74] width 795 height 38
click at [123, 57] on link "opi" at bounding box center [119, 59] width 12 height 8
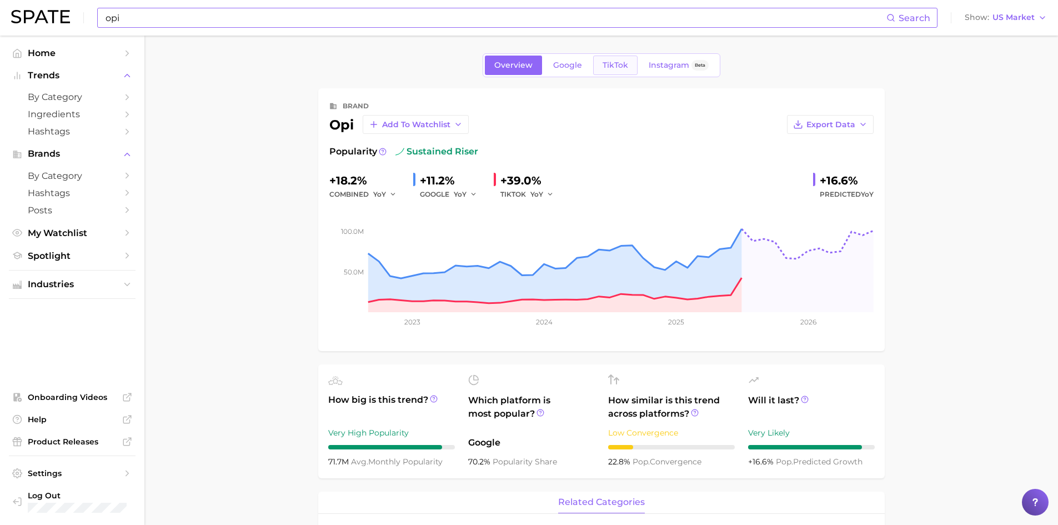
click at [615, 70] on link "TikTok" at bounding box center [615, 65] width 44 height 19
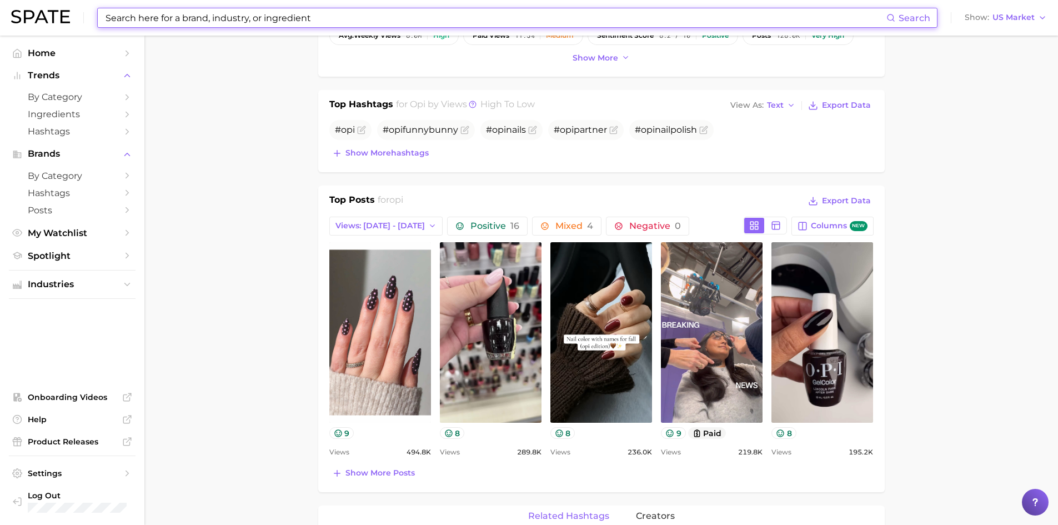
scroll to position [333, 0]
click at [397, 474] on span "Show more posts" at bounding box center [379, 472] width 69 height 9
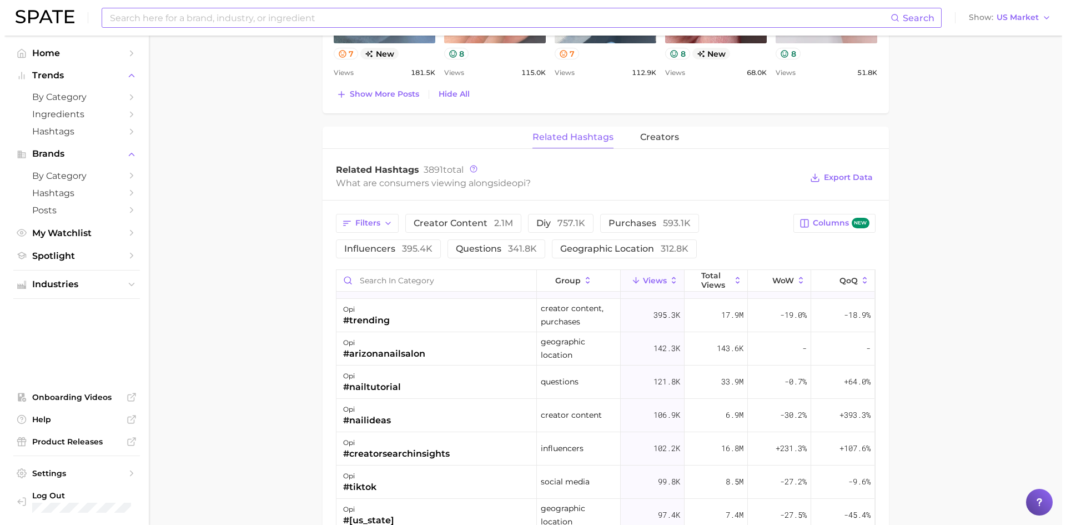
scroll to position [0, 0]
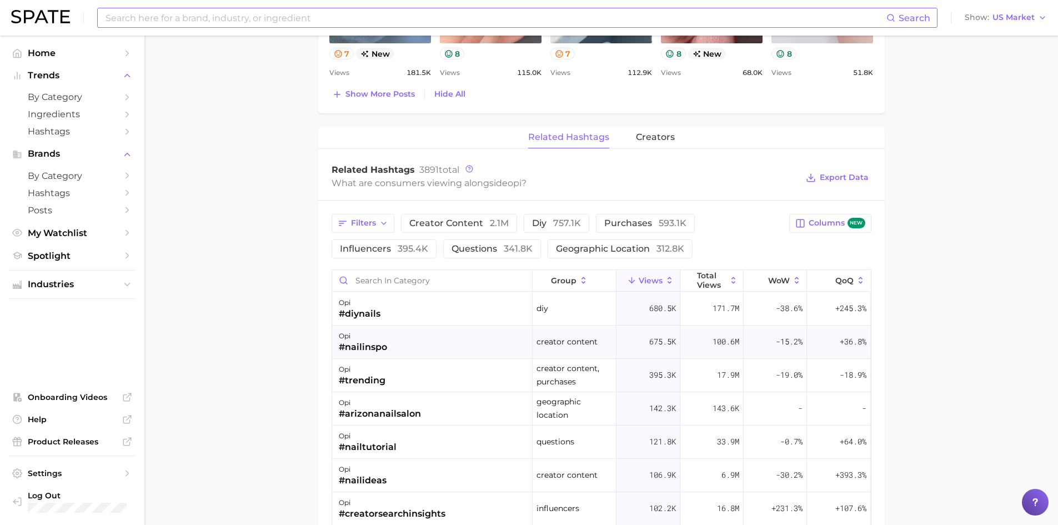
click at [418, 347] on div "opi #nailinspo" at bounding box center [432, 341] width 200 height 33
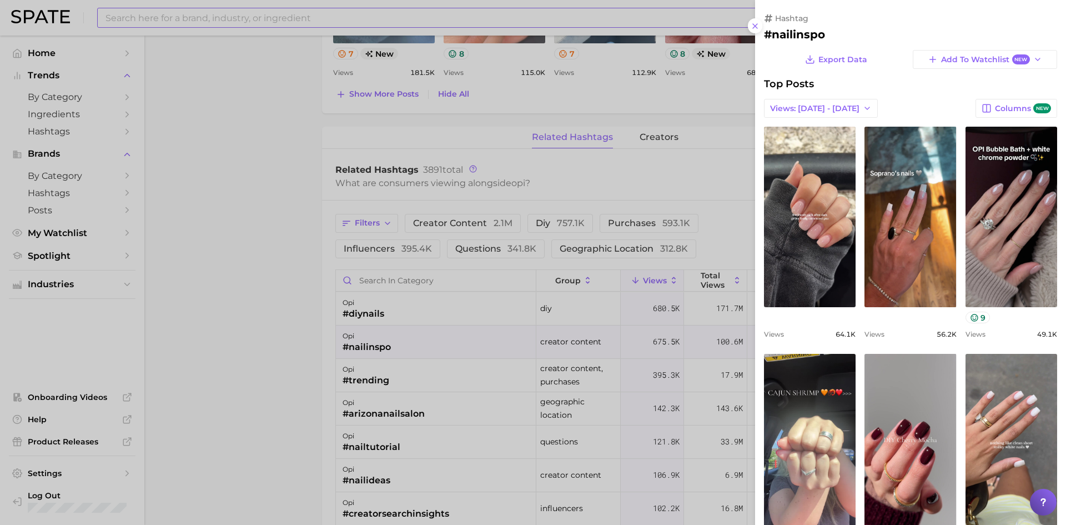
click at [128, 209] on div at bounding box center [533, 262] width 1066 height 525
